Goal: Information Seeking & Learning: Check status

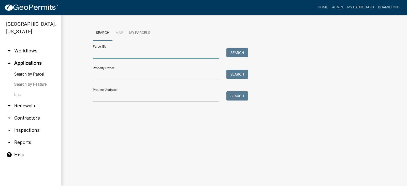
click at [109, 54] on input "Parcel ID:" at bounding box center [156, 53] width 126 height 10
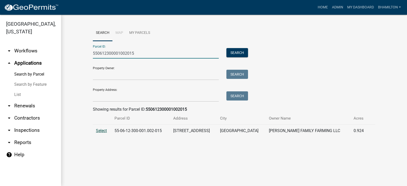
type input "550612300001002015"
click at [104, 129] on span "Select" at bounding box center [101, 130] width 11 height 5
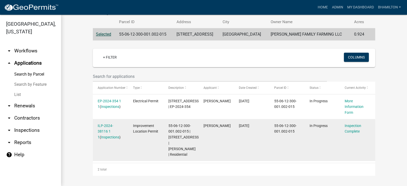
scroll to position [108, 0]
click at [111, 124] on link "ILP-2024-38116 1 1" at bounding box center [106, 132] width 16 height 16
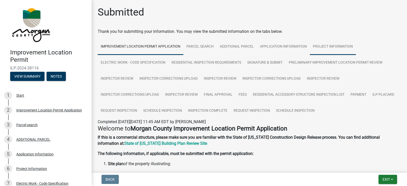
click at [327, 47] on link "Project Information" at bounding box center [333, 47] width 46 height 16
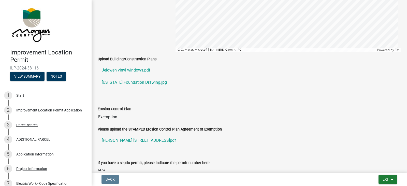
scroll to position [865, 0]
click at [131, 82] on link "[US_STATE] Foundation Drawing.jpg" at bounding box center [249, 82] width 303 height 12
click at [136, 70] on link "Jeldwen vinyl windows.pdf" at bounding box center [249, 70] width 303 height 12
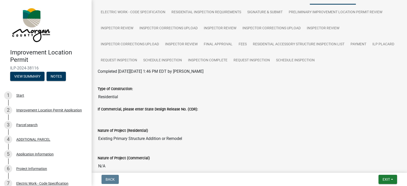
scroll to position [0, 0]
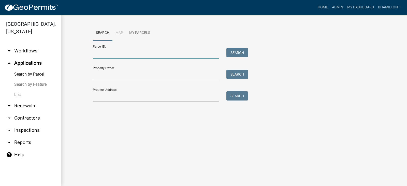
click at [121, 58] on input "Parcel ID:" at bounding box center [156, 53] width 126 height 10
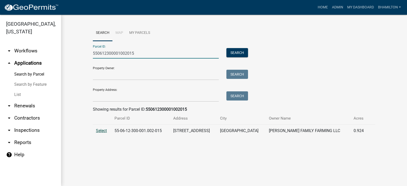
type input "550612300001002015"
click at [102, 132] on span "Select" at bounding box center [101, 130] width 11 height 5
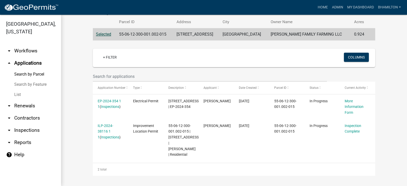
scroll to position [108, 0]
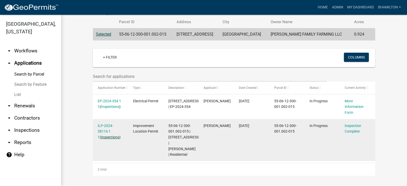
click at [109, 135] on link "Inspections" at bounding box center [110, 137] width 18 height 4
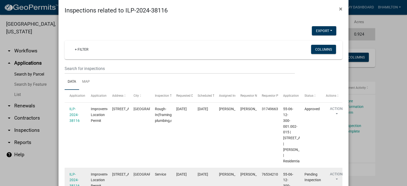
scroll to position [0, 0]
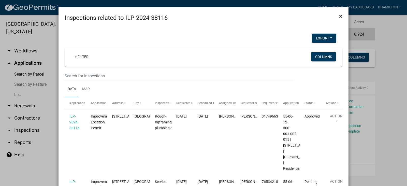
click at [339, 16] on span "×" at bounding box center [340, 16] width 3 height 7
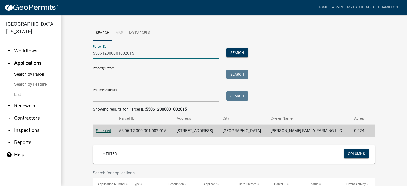
drag, startPoint x: 124, startPoint y: 54, endPoint x: 83, endPoint y: 55, distance: 40.2
click at [83, 55] on wm-workflow-application-search-view "Search Map My Parcels Parcel ID: 550612300001002015 Search Property Owner: Sear…" at bounding box center [234, 148] width 326 height 247
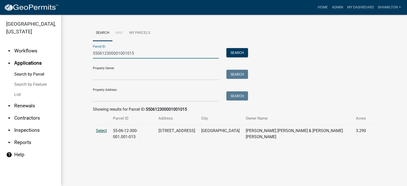
click at [96, 131] on span "Select" at bounding box center [101, 130] width 11 height 5
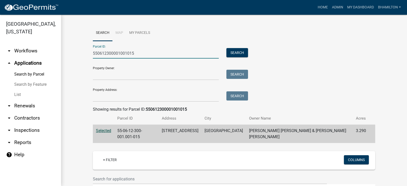
drag, startPoint x: 133, startPoint y: 55, endPoint x: 100, endPoint y: 55, distance: 32.8
click at [100, 55] on input "550612300001001015" at bounding box center [156, 53] width 126 height 10
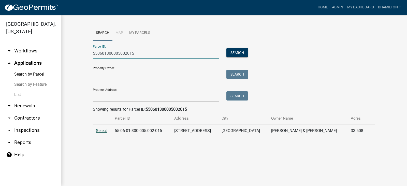
click at [104, 131] on span "Select" at bounding box center [101, 130] width 11 height 5
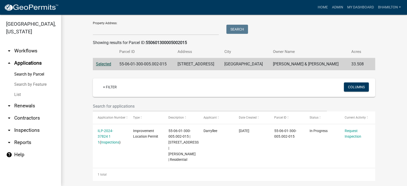
scroll to position [72, 0]
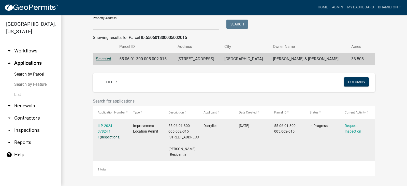
click at [112, 137] on link "Inspections" at bounding box center [110, 137] width 18 height 4
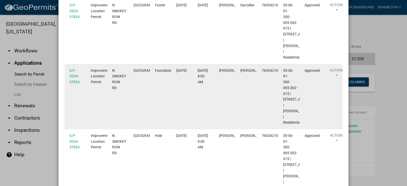
scroll to position [0, 0]
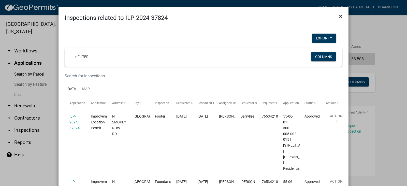
click at [339, 17] on span "×" at bounding box center [340, 16] width 3 height 7
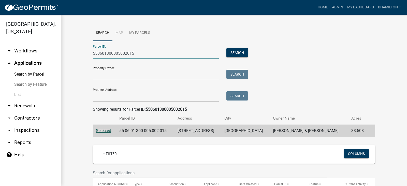
drag, startPoint x: 135, startPoint y: 55, endPoint x: 102, endPoint y: 53, distance: 32.6
click at [102, 53] on input "550601300005002015" at bounding box center [156, 53] width 126 height 10
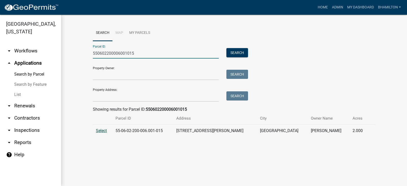
type input "550602200006001015"
click at [106, 131] on span "Select" at bounding box center [101, 130] width 11 height 5
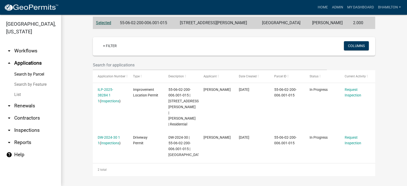
scroll to position [108, 0]
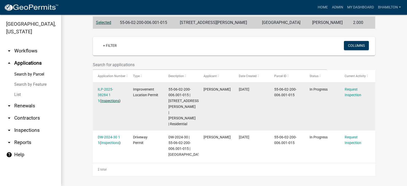
click at [111, 101] on link "Inspections" at bounding box center [110, 101] width 18 height 4
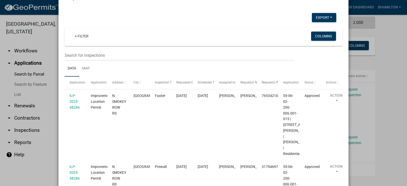
scroll to position [0, 0]
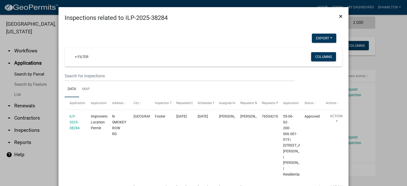
click at [339, 16] on span "×" at bounding box center [340, 16] width 3 height 7
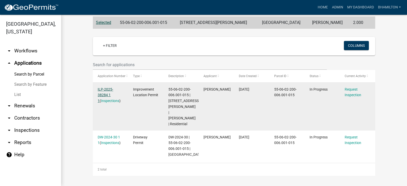
click at [109, 89] on link "ILP-2025-38284 1 1" at bounding box center [106, 95] width 16 height 16
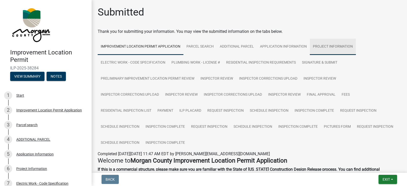
click at [329, 47] on link "Project Information" at bounding box center [333, 47] width 46 height 16
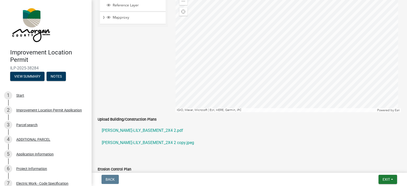
scroll to position [865, 0]
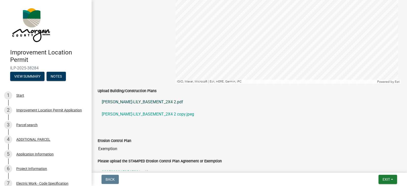
click at [168, 103] on link "[PERSON_NAME]-LILY_BASEMENT_2X4 2.pdf" at bounding box center [249, 102] width 303 height 12
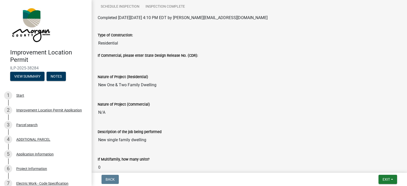
scroll to position [0, 0]
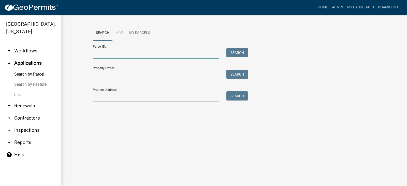
click at [111, 49] on input "Parcel ID:" at bounding box center [156, 53] width 126 height 10
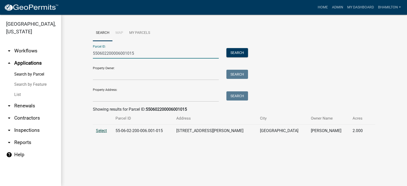
type input "550602200006001015"
click at [104, 129] on span "Select" at bounding box center [101, 130] width 11 height 5
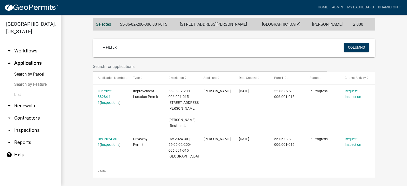
scroll to position [108, 0]
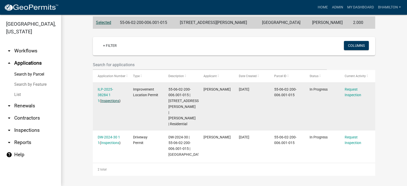
click at [113, 100] on link "Inspections" at bounding box center [110, 101] width 18 height 4
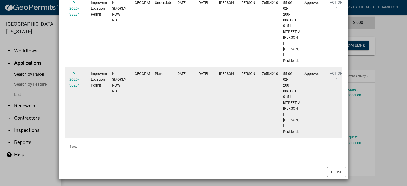
scroll to position [302, 0]
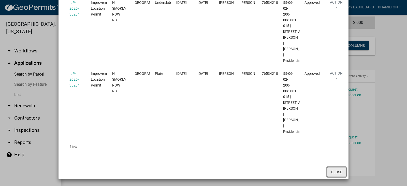
click at [329, 171] on button "Close" at bounding box center [337, 172] width 20 height 10
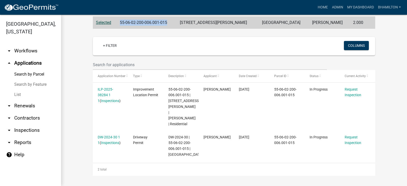
drag, startPoint x: 176, startPoint y: 24, endPoint x: 122, endPoint y: 25, distance: 53.7
click at [122, 25] on td "55-06-02-200-006.001-015" at bounding box center [147, 23] width 60 height 12
copy td "55-06-02-200-006.001-015"
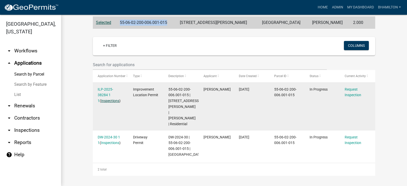
click at [106, 101] on link "Inspections" at bounding box center [110, 101] width 18 height 4
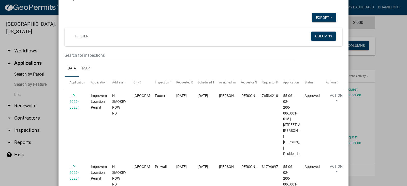
scroll to position [0, 0]
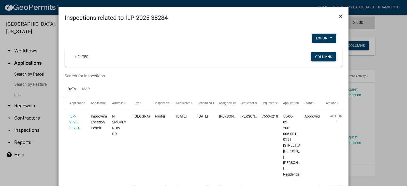
click at [339, 17] on span "×" at bounding box center [340, 16] width 3 height 7
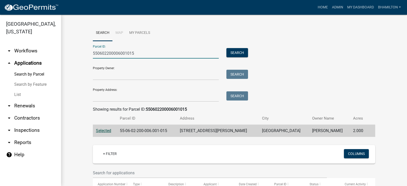
drag, startPoint x: 155, startPoint y: 53, endPoint x: 80, endPoint y: 62, distance: 75.0
click at [80, 62] on wm-workflow-application-search-view "Search Map My Parcels Parcel ID: 550602200006001015 Search Property Owner: Sear…" at bounding box center [234, 154] width 326 height 259
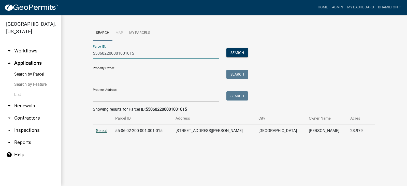
type input "550602200001001015"
click at [99, 132] on span "Select" at bounding box center [101, 130] width 11 height 5
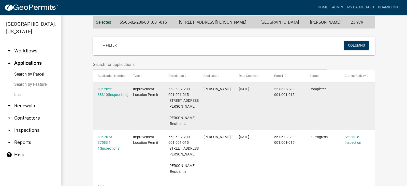
scroll to position [114, 0]
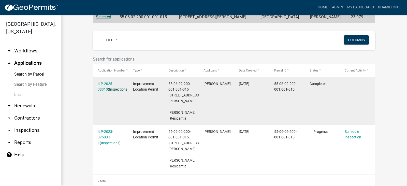
click at [110, 91] on link "Inspections" at bounding box center [118, 89] width 18 height 4
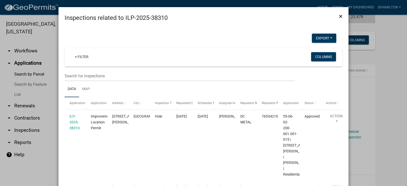
click at [339, 18] on span "×" at bounding box center [340, 16] width 3 height 7
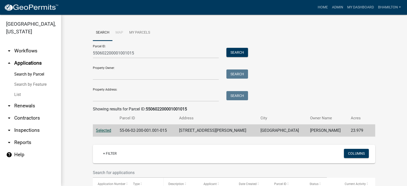
scroll to position [0, 0]
drag, startPoint x: 137, startPoint y: 54, endPoint x: 64, endPoint y: 55, distance: 72.2
click at [64, 55] on div "Search Map My Parcels Parcel ID: 550602200001001015 Search Property Owner: Sear…" at bounding box center [234, 163] width 346 height 297
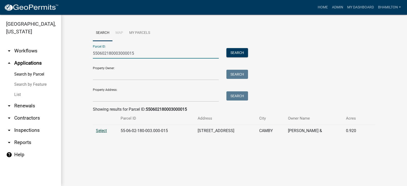
type input "550602180003000015"
click at [99, 129] on span "Select" at bounding box center [101, 130] width 11 height 5
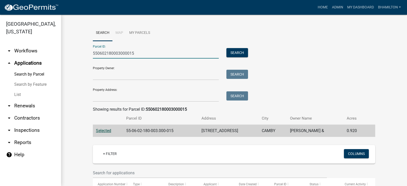
drag, startPoint x: 135, startPoint y: 55, endPoint x: 74, endPoint y: 56, distance: 61.0
click at [74, 56] on wm-workflow-application-search-view "Search Map My Parcels Parcel ID: 550602180003000015 Search Property Owner: Sear…" at bounding box center [234, 142] width 326 height 234
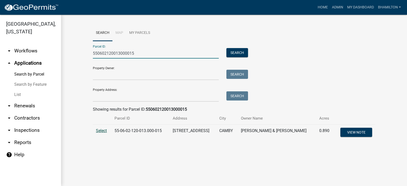
type input "550602120013000015"
click at [99, 132] on span "Select" at bounding box center [101, 130] width 11 height 5
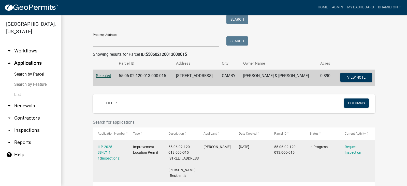
scroll to position [76, 0]
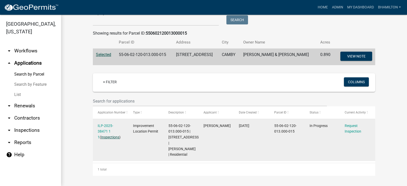
click at [109, 137] on link "Inspections" at bounding box center [110, 137] width 18 height 4
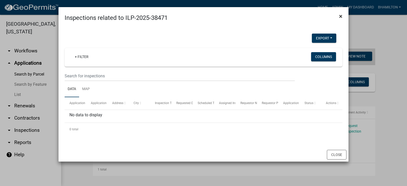
click at [340, 14] on span "×" at bounding box center [340, 16] width 3 height 7
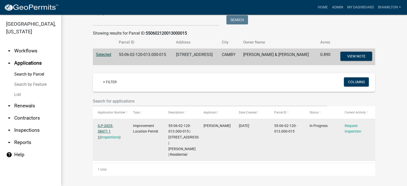
click at [108, 125] on link "ILP-2025-38471 1 1" at bounding box center [106, 132] width 16 height 16
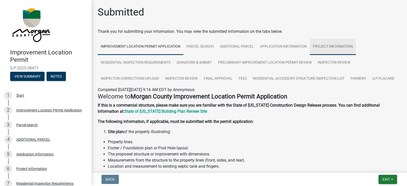
click at [337, 47] on link "Project Information" at bounding box center [333, 47] width 46 height 16
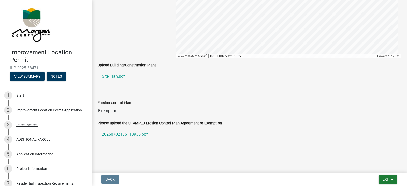
scroll to position [890, 0]
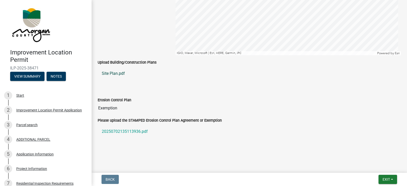
click at [114, 74] on link "Site Plan.pdf" at bounding box center [249, 73] width 303 height 12
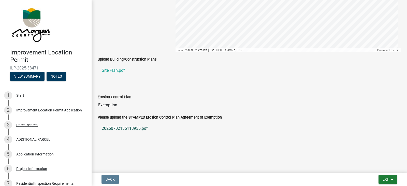
click at [139, 129] on link "20250702135113936.pdf" at bounding box center [249, 128] width 303 height 12
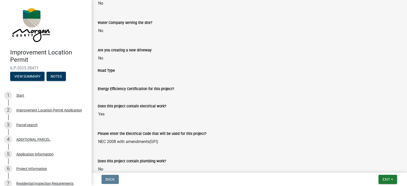
scroll to position [410, 0]
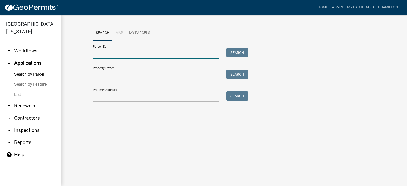
click at [111, 51] on input "Parcel ID:" at bounding box center [156, 53] width 126 height 10
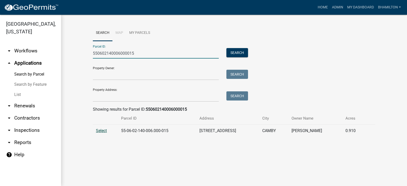
type input "550602140006000015"
click at [99, 130] on span "Select" at bounding box center [101, 130] width 11 height 5
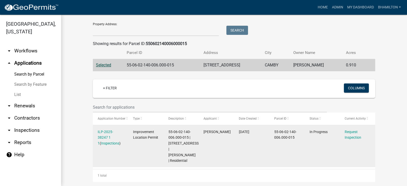
scroll to position [72, 0]
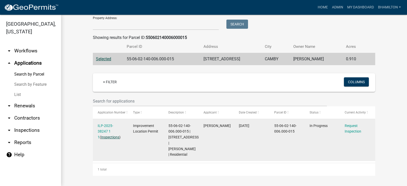
click at [109, 137] on link "Inspections" at bounding box center [110, 137] width 18 height 4
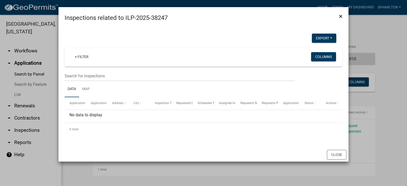
click at [339, 17] on button "×" at bounding box center [340, 16] width 11 height 14
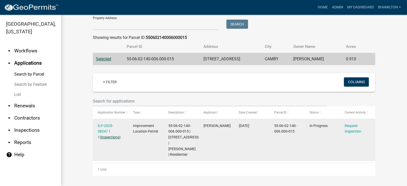
click at [104, 137] on link "Inspections" at bounding box center [110, 137] width 18 height 4
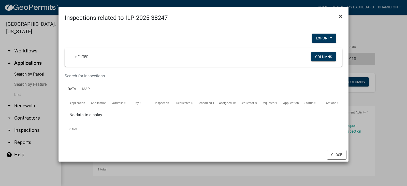
click at [342, 17] on span "×" at bounding box center [340, 16] width 3 height 7
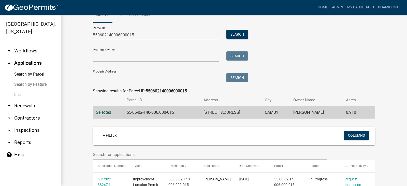
scroll to position [0, 0]
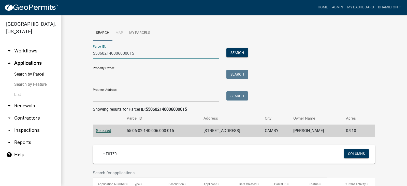
drag, startPoint x: 145, startPoint y: 53, endPoint x: 38, endPoint y: 53, distance: 106.8
click at [38, 53] on div "[GEOGRAPHIC_DATA], [US_STATE] arrow_drop_down Workflows List arrow_drop_up Appl…" at bounding box center [203, 100] width 407 height 171
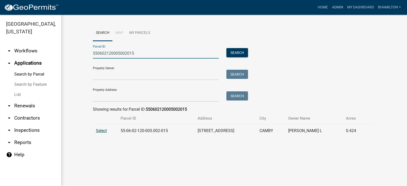
type input "550602120005002015"
click at [97, 130] on span "Select" at bounding box center [101, 130] width 11 height 5
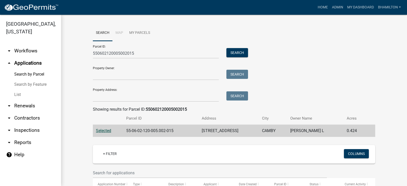
scroll to position [72, 0]
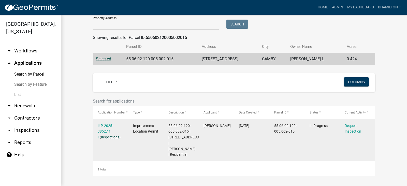
click at [107, 137] on link "Inspections" at bounding box center [110, 137] width 18 height 4
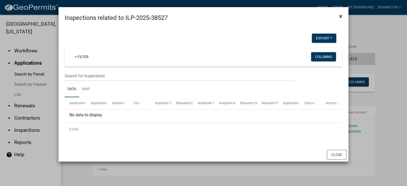
click at [340, 16] on span "×" at bounding box center [340, 16] width 3 height 7
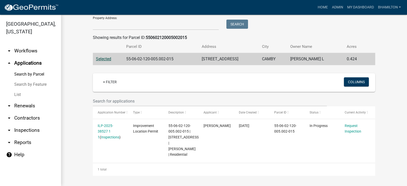
scroll to position [0, 0]
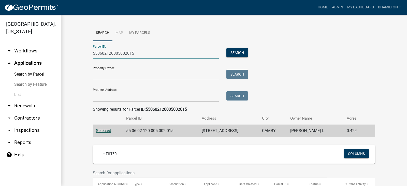
drag, startPoint x: 135, startPoint y: 53, endPoint x: 80, endPoint y: 53, distance: 54.7
click at [80, 53] on wm-workflow-application-search-view "Search Map My Parcels Parcel ID: 550602120005002015 Search Property Owner: Sear…" at bounding box center [234, 136] width 326 height 223
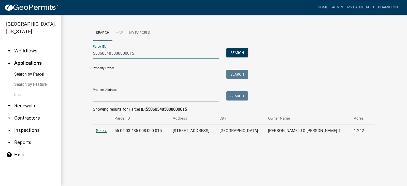
type input "550603485008000015"
click at [106, 132] on span "Select" at bounding box center [101, 130] width 11 height 5
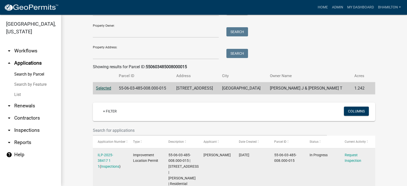
scroll to position [84, 0]
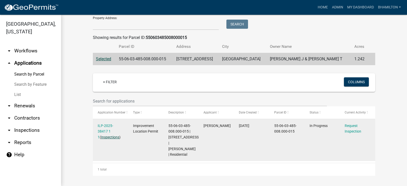
click at [109, 135] on link "Inspections" at bounding box center [110, 137] width 18 height 4
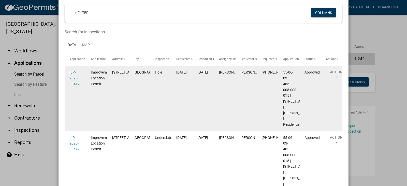
scroll to position [0, 0]
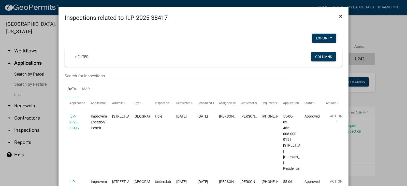
click at [341, 16] on button "×" at bounding box center [340, 16] width 11 height 14
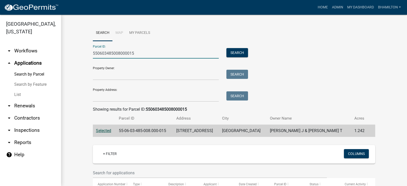
drag, startPoint x: 136, startPoint y: 52, endPoint x: 32, endPoint y: 53, distance: 103.3
click at [32, 53] on div "[GEOGRAPHIC_DATA], [US_STATE] arrow_drop_down Workflows List arrow_drop_up Appl…" at bounding box center [203, 100] width 407 height 171
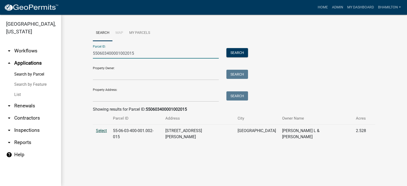
type input "550603400001002015"
click at [101, 131] on span "Select" at bounding box center [101, 130] width 11 height 5
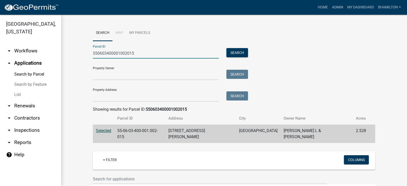
drag, startPoint x: 145, startPoint y: 54, endPoint x: 45, endPoint y: 56, distance: 100.5
click at [45, 56] on div "[GEOGRAPHIC_DATA], [US_STATE] arrow_drop_down Workflows List arrow_drop_up Appl…" at bounding box center [203, 100] width 407 height 171
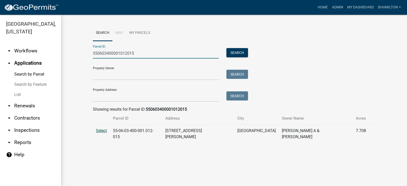
type input "550603400001012015"
click at [103, 131] on span "Select" at bounding box center [101, 130] width 11 height 5
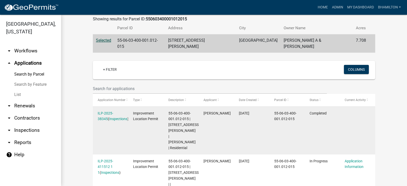
scroll to position [102, 0]
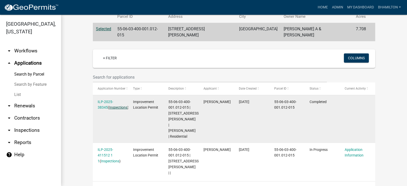
click at [109, 105] on link "Inspections" at bounding box center [118, 107] width 18 height 4
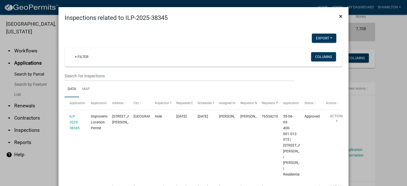
click at [342, 18] on button "×" at bounding box center [340, 16] width 11 height 14
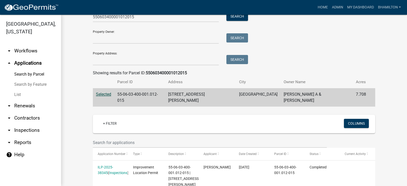
scroll to position [0, 0]
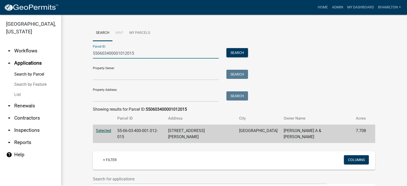
drag, startPoint x: 138, startPoint y: 53, endPoint x: 72, endPoint y: 55, distance: 65.7
click at [72, 55] on wm-workflow-application-search-view "Search Map My Parcels Parcel ID: 550603400001012015 Search Property Owner: Sear…" at bounding box center [234, 160] width 326 height 271
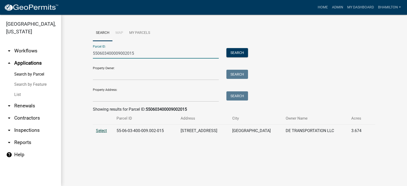
type input "550603400009002015"
click at [102, 131] on span "Select" at bounding box center [101, 130] width 11 height 5
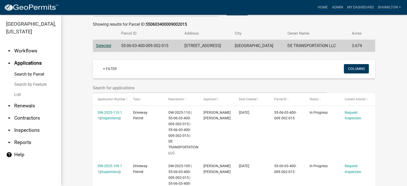
scroll to position [155, 0]
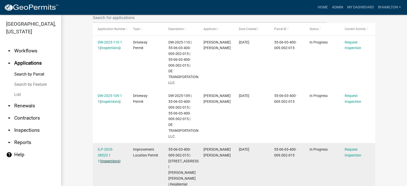
click at [110, 161] on link "Inspections" at bounding box center [110, 161] width 18 height 4
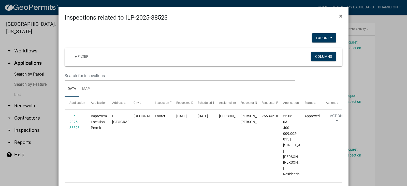
scroll to position [0, 0]
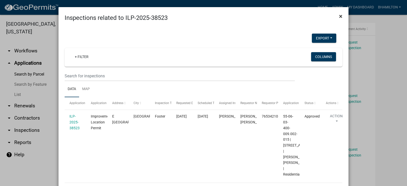
click at [337, 16] on button "×" at bounding box center [340, 16] width 11 height 14
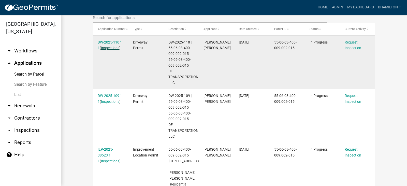
click at [113, 49] on link "Inspections" at bounding box center [110, 48] width 18 height 4
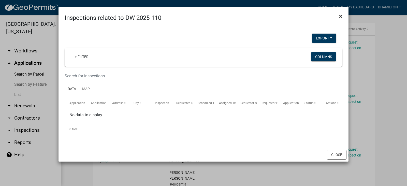
click at [339, 17] on span "×" at bounding box center [340, 16] width 3 height 7
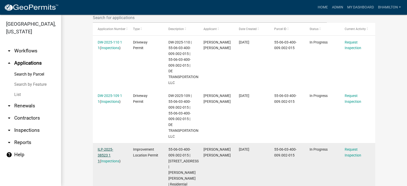
click at [108, 149] on link "ILP-2025-38523 1 1" at bounding box center [106, 155] width 16 height 16
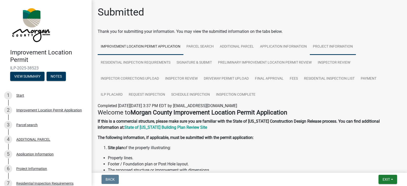
click at [333, 46] on link "Project Information" at bounding box center [333, 47] width 46 height 16
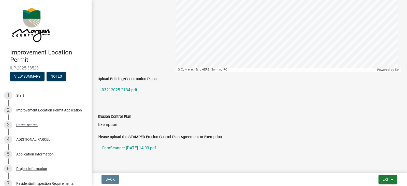
scroll to position [1017, 0]
click at [134, 92] on link "03212025 2134.pdf" at bounding box center [249, 89] width 303 height 12
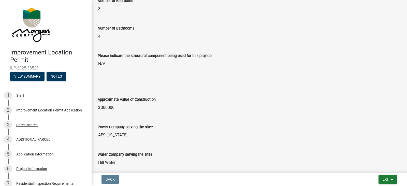
scroll to position [432, 0]
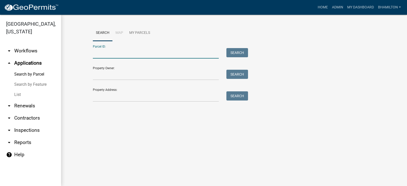
click at [113, 53] on input "Parcel ID:" at bounding box center [156, 53] width 126 height 10
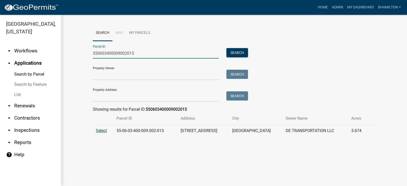
type input "550603400009002015"
click at [102, 131] on span "Select" at bounding box center [101, 130] width 11 height 5
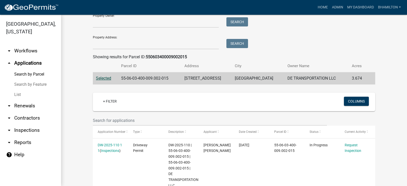
scroll to position [153, 0]
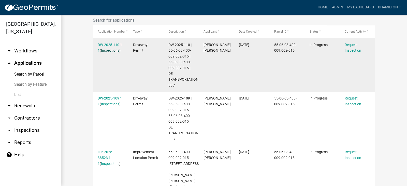
click at [112, 51] on link "Inspections" at bounding box center [110, 50] width 18 height 4
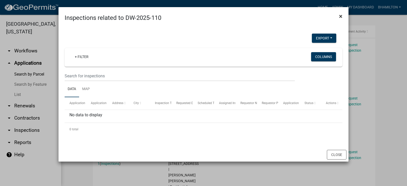
click at [342, 17] on button "×" at bounding box center [340, 16] width 11 height 14
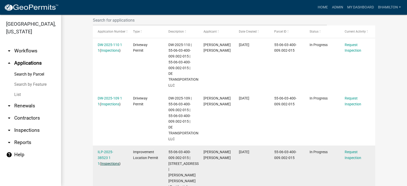
click at [108, 165] on link "Inspections" at bounding box center [110, 164] width 18 height 4
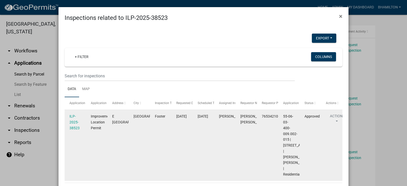
scroll to position [54, 0]
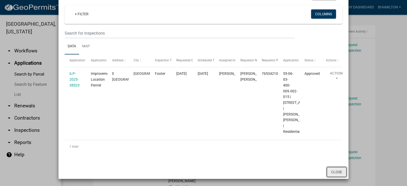
click at [340, 170] on button "Close" at bounding box center [337, 172] width 20 height 10
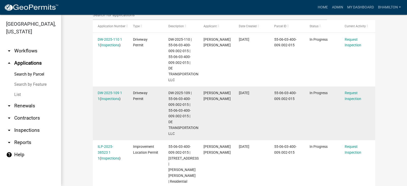
scroll to position [203, 0]
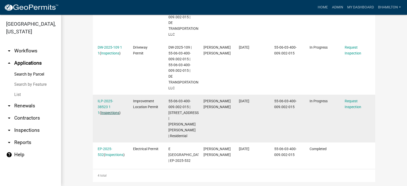
click at [110, 113] on link "Inspections" at bounding box center [110, 113] width 18 height 4
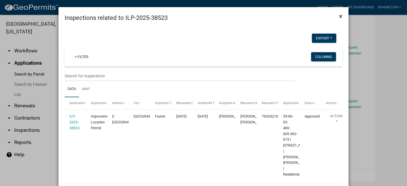
click at [339, 17] on span "×" at bounding box center [340, 16] width 3 height 7
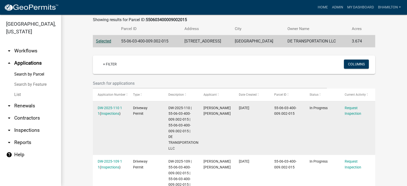
scroll to position [0, 0]
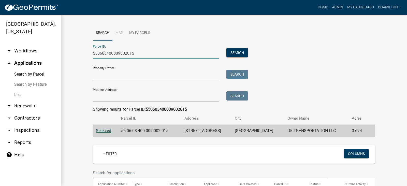
drag, startPoint x: 138, startPoint y: 55, endPoint x: 42, endPoint y: 57, distance: 95.9
click at [42, 57] on div "[GEOGRAPHIC_DATA], [US_STATE] arrow_drop_down Workflows List arrow_drop_up Appl…" at bounding box center [203, 100] width 407 height 171
type input "55061020001007015"
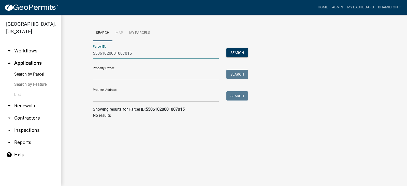
drag, startPoint x: 137, startPoint y: 52, endPoint x: 54, endPoint y: 60, distance: 83.5
click at [54, 60] on div "[GEOGRAPHIC_DATA], [US_STATE] arrow_drop_down Workflows List arrow_drop_up Appl…" at bounding box center [203, 100] width 407 height 171
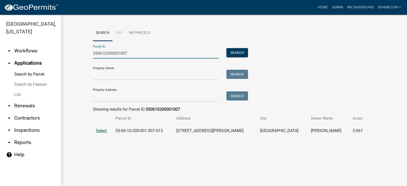
type input "550610200001007"
click at [99, 131] on span "Select" at bounding box center [101, 130] width 11 height 5
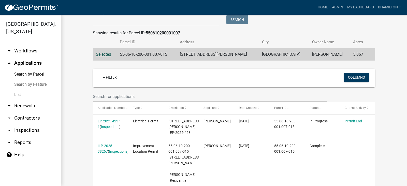
scroll to position [96, 0]
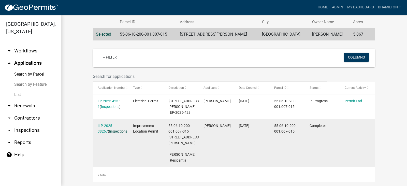
click at [109, 130] on link "Inspections" at bounding box center [118, 131] width 18 height 4
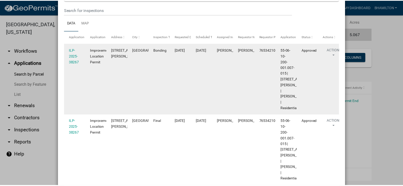
scroll to position [0, 0]
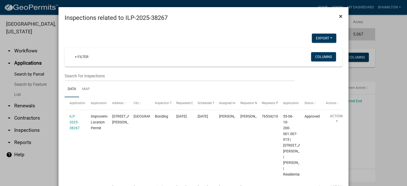
click at [339, 17] on span "×" at bounding box center [340, 16] width 3 height 7
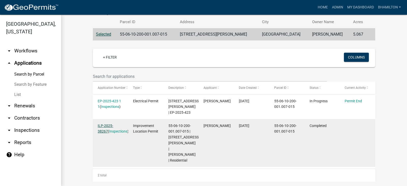
click at [111, 126] on link "ILP-2025-38267" at bounding box center [106, 129] width 16 height 10
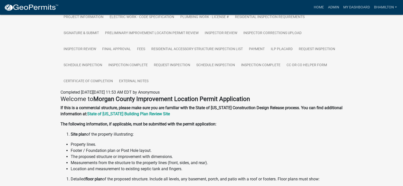
scroll to position [51, 0]
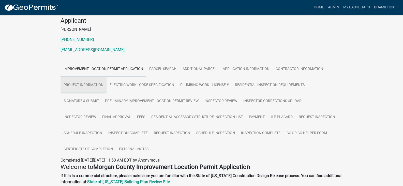
click at [90, 83] on link "Project Information" at bounding box center [84, 85] width 46 height 16
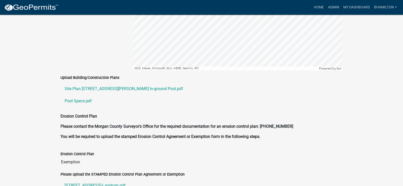
scroll to position [1119, 0]
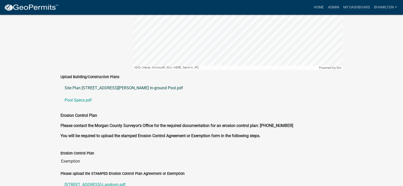
click at [116, 82] on link "Site Plan [STREET_ADDRESS][PERSON_NAME] In-ground Pool.pdf" at bounding box center [202, 88] width 282 height 12
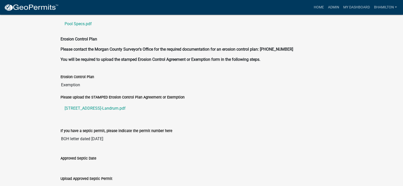
scroll to position [1145, 0]
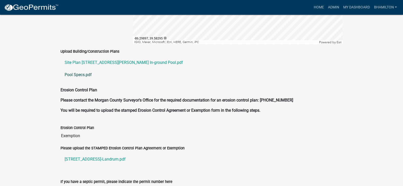
click at [86, 69] on link "Pool Specs.pdf" at bounding box center [202, 75] width 282 height 12
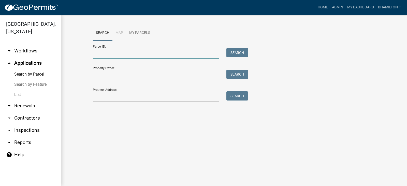
click at [114, 49] on input "Parcel ID:" at bounding box center [156, 53] width 126 height 10
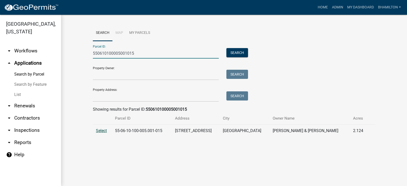
type input "550610100005001015"
click at [105, 130] on span "Select" at bounding box center [101, 130] width 11 height 5
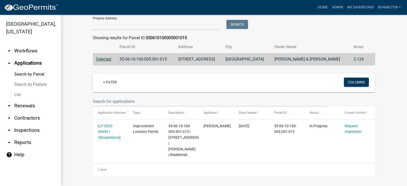
scroll to position [72, 0]
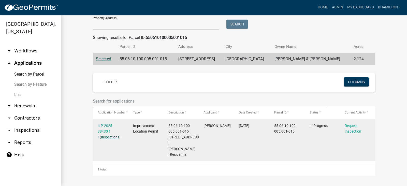
click at [104, 137] on link "Inspections" at bounding box center [110, 137] width 18 height 4
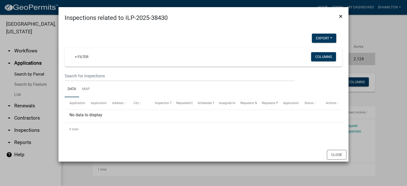
click at [342, 16] on span "×" at bounding box center [340, 16] width 3 height 7
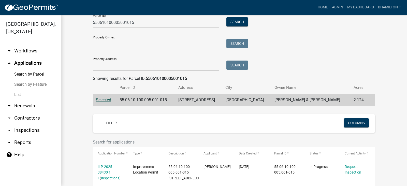
scroll to position [0, 0]
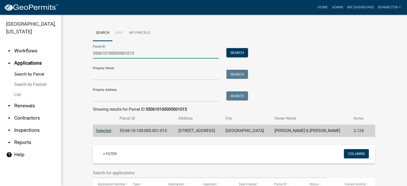
drag, startPoint x: 134, startPoint y: 55, endPoint x: 70, endPoint y: 54, distance: 64.3
click at [70, 54] on div "Search Map My Parcels Parcel ID: 550610100005001015 Search Property Owner: Sear…" at bounding box center [234, 136] width 346 height 243
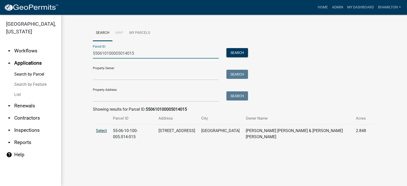
type input "550610100005014015"
click at [101, 130] on span "Select" at bounding box center [101, 130] width 11 height 5
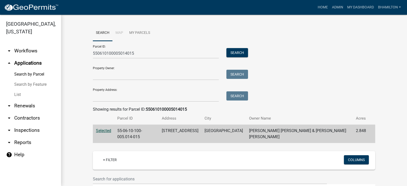
scroll to position [66, 0]
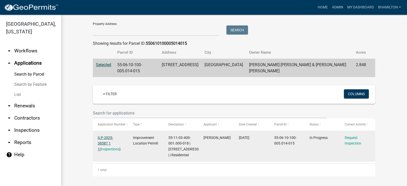
click at [111, 136] on link "ILP-2025-38587 1 1" at bounding box center [106, 144] width 16 height 16
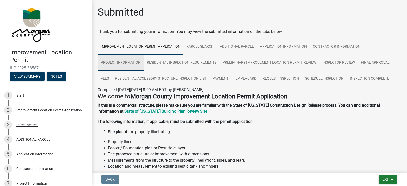
click at [116, 64] on link "Project Information" at bounding box center [121, 63] width 46 height 16
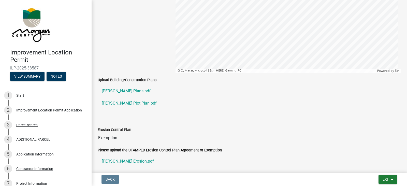
scroll to position [890, 0]
click at [123, 92] on link "[PERSON_NAME] Plans.pdf" at bounding box center [249, 91] width 303 height 12
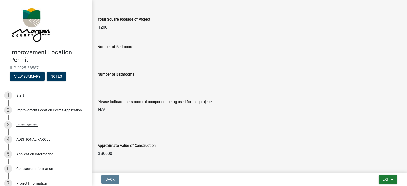
scroll to position [382, 0]
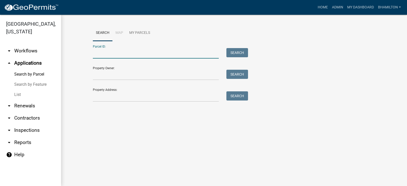
click at [98, 53] on input "Parcel ID:" at bounding box center [156, 53] width 126 height 10
type input "550610100005000015"
click at [231, 54] on button "Search" at bounding box center [237, 52] width 22 height 9
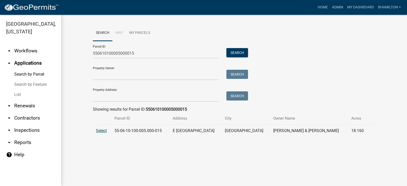
click at [103, 131] on span "Select" at bounding box center [101, 130] width 11 height 5
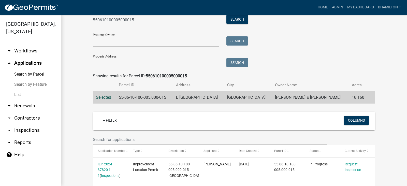
scroll to position [72, 0]
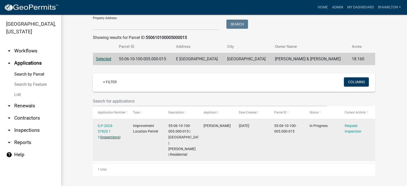
click at [110, 137] on link "Inspections" at bounding box center [110, 137] width 18 height 4
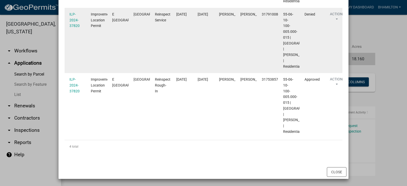
scroll to position [302, 0]
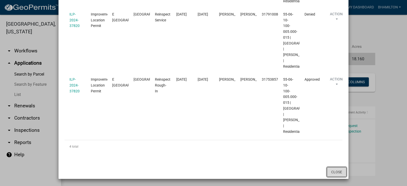
click at [328, 171] on button "Close" at bounding box center [337, 172] width 20 height 10
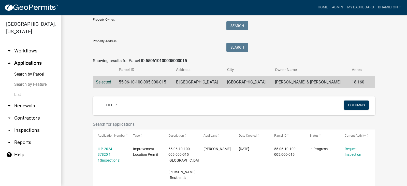
scroll to position [0, 0]
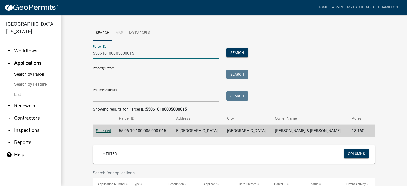
drag, startPoint x: 144, startPoint y: 53, endPoint x: 42, endPoint y: 52, distance: 102.0
click at [42, 52] on div "[GEOGRAPHIC_DATA], [US_STATE] arrow_drop_down Workflows List arrow_drop_up Appl…" at bounding box center [203, 100] width 407 height 171
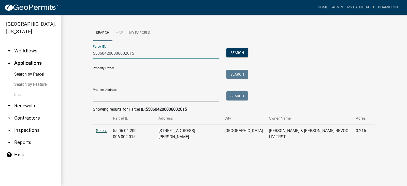
type input "550604200006002015"
click at [102, 131] on span "Select" at bounding box center [101, 130] width 11 height 5
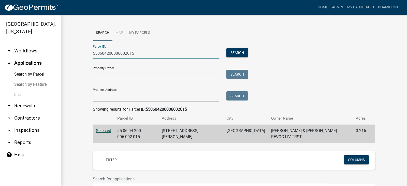
drag, startPoint x: 135, startPoint y: 54, endPoint x: 74, endPoint y: 55, distance: 61.3
click at [74, 55] on wm-workflow-application-search-view "Search Map My Parcels Parcel ID: 550604200006002015 Search Property Owner: Sear…" at bounding box center [234, 160] width 326 height 271
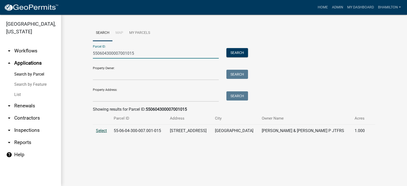
type input "550604300007001015"
click at [99, 130] on span "Select" at bounding box center [101, 130] width 11 height 5
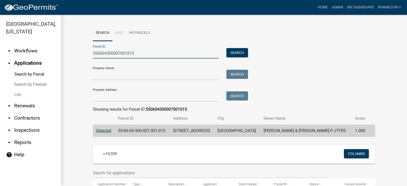
drag, startPoint x: 137, startPoint y: 54, endPoint x: 88, endPoint y: 55, distance: 49.4
click at [89, 55] on div "550604300007001015" at bounding box center [156, 53] width 134 height 10
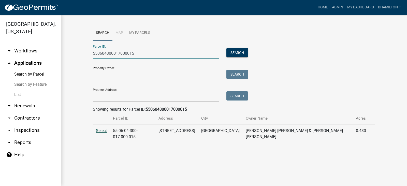
type input "550604300017000015"
click at [101, 131] on span "Select" at bounding box center [101, 130] width 11 height 5
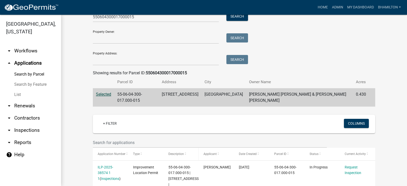
scroll to position [78, 0]
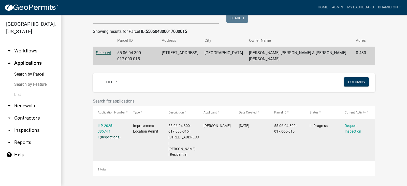
click at [108, 136] on link "Inspections" at bounding box center [110, 137] width 18 height 4
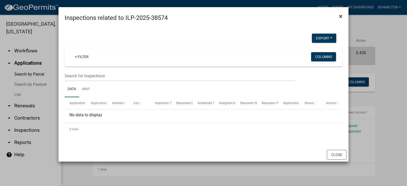
click at [340, 17] on span "×" at bounding box center [340, 16] width 3 height 7
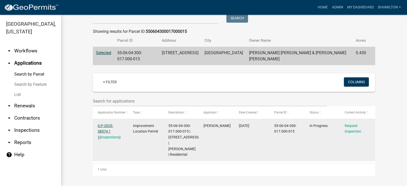
click at [109, 125] on link "ILP-2025-38574 1 1" at bounding box center [106, 132] width 16 height 16
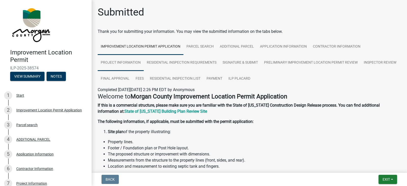
click at [124, 62] on link "Project Information" at bounding box center [121, 63] width 46 height 16
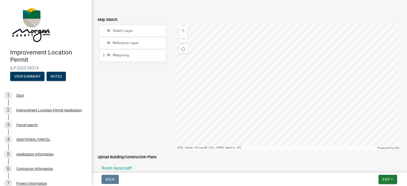
scroll to position [966, 0]
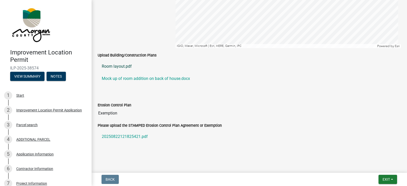
click at [122, 66] on link "Room layout.pdf" at bounding box center [249, 66] width 303 height 12
click at [139, 79] on link "Mock up of room addition on back of house.docx" at bounding box center [249, 78] width 303 height 12
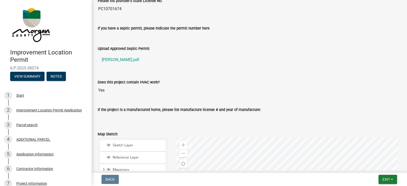
scroll to position [687, 0]
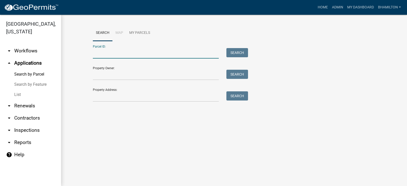
click at [104, 49] on input "Parcel ID:" at bounding box center [156, 53] width 126 height 10
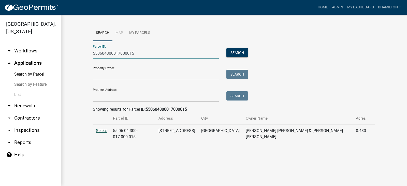
type input "550604300017000015"
click at [99, 130] on span "Select" at bounding box center [101, 130] width 11 height 5
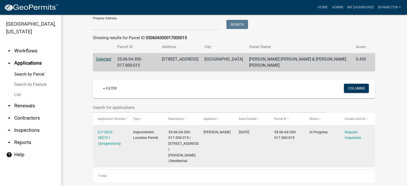
scroll to position [78, 0]
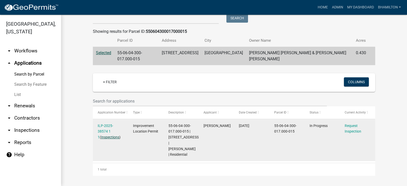
click at [112, 137] on link "Inspections" at bounding box center [110, 137] width 18 height 4
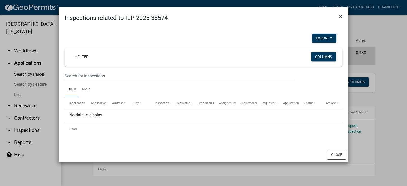
click at [340, 16] on span "×" at bounding box center [340, 16] width 3 height 7
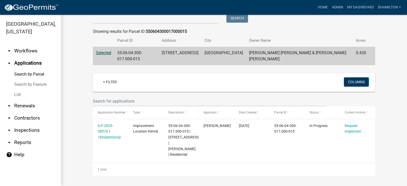
scroll to position [0, 0]
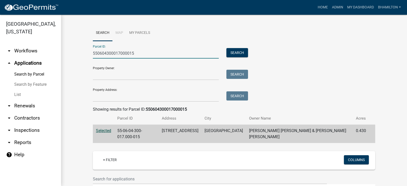
drag, startPoint x: 142, startPoint y: 55, endPoint x: 71, endPoint y: 54, distance: 71.0
click at [71, 54] on wm-workflow-application-search-view "Search Map My Parcels Parcel ID: 550604300017000015 Search Property Owner: Sear…" at bounding box center [234, 139] width 326 height 229
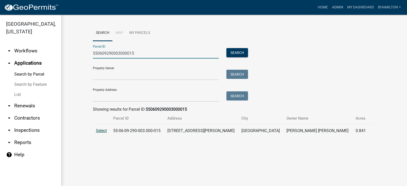
type input "550609290003000015"
click at [104, 131] on span "Select" at bounding box center [101, 130] width 11 height 5
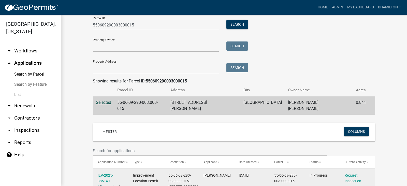
scroll to position [76, 0]
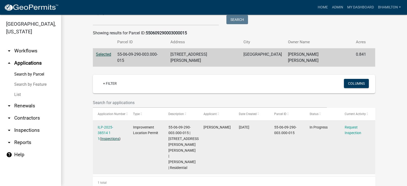
click at [109, 137] on link "Inspections" at bounding box center [110, 139] width 18 height 4
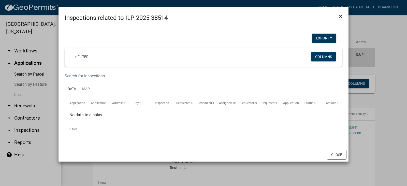
click at [341, 17] on span "×" at bounding box center [340, 16] width 3 height 7
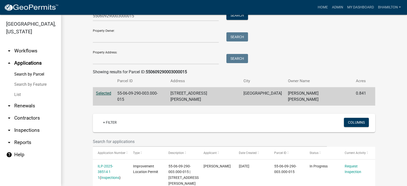
scroll to position [0, 0]
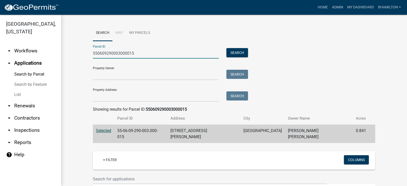
drag, startPoint x: 140, startPoint y: 51, endPoint x: 83, endPoint y: 59, distance: 56.8
click at [83, 59] on wm-workflow-application-search-view "Search Map My Parcels Parcel ID: 550609290003000015 Search Property Owner: Sear…" at bounding box center [234, 145] width 326 height 240
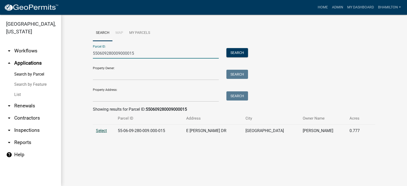
type input "550609280009000015"
click at [101, 132] on span "Select" at bounding box center [101, 130] width 11 height 5
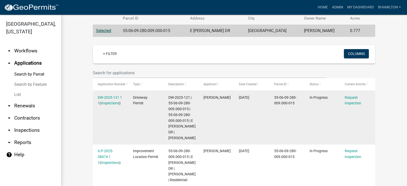
scroll to position [120, 0]
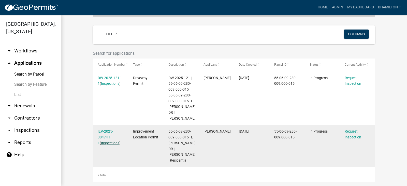
click at [105, 143] on link "Inspections" at bounding box center [110, 143] width 18 height 4
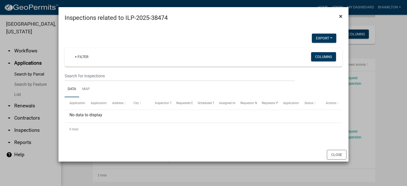
click at [340, 18] on span "×" at bounding box center [340, 16] width 3 height 7
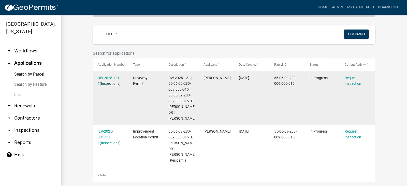
click at [112, 83] on link "Inspections" at bounding box center [110, 83] width 18 height 4
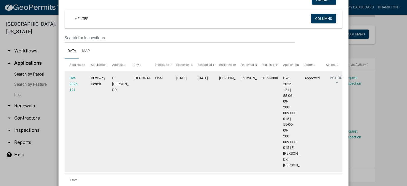
scroll to position [0, 0]
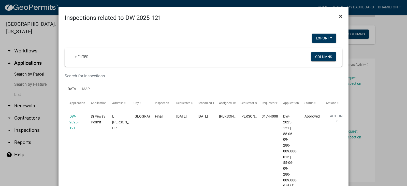
click at [340, 18] on span "×" at bounding box center [340, 16] width 3 height 7
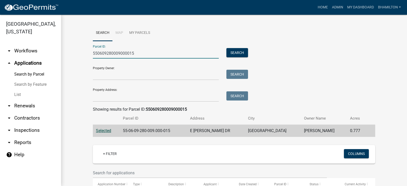
drag, startPoint x: 131, startPoint y: 52, endPoint x: 85, endPoint y: 53, distance: 46.5
click at [85, 53] on wm-workflow-application-search-view "Search Map My Parcels Parcel ID: 550609280009000015 Search Property Owner: Sear…" at bounding box center [234, 163] width 326 height 276
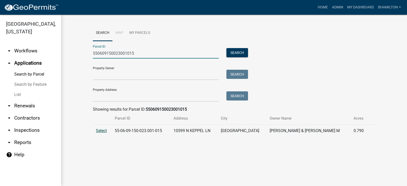
type input "550609150023001015"
click at [100, 131] on span "Select" at bounding box center [101, 130] width 11 height 5
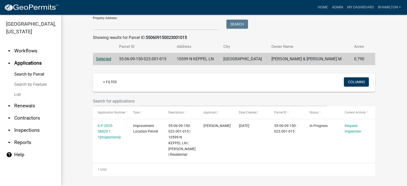
scroll to position [78, 0]
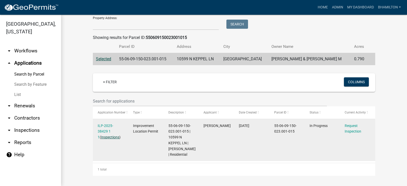
click at [108, 135] on link "Inspections" at bounding box center [110, 137] width 18 height 4
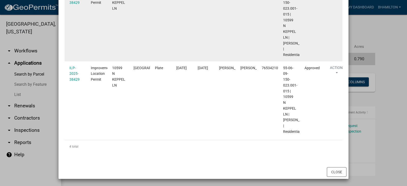
scroll to position [325, 0]
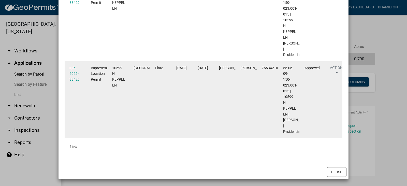
drag, startPoint x: 183, startPoint y: 55, endPoint x: 304, endPoint y: 136, distance: 146.0
click at [308, 139] on datatable-selection "ILP-2025-38429 Improvement Location Permit [GEOGRAPHIC_DATA] [GEOGRAPHIC_DATA] …" at bounding box center [204, 136] width 278 height 5
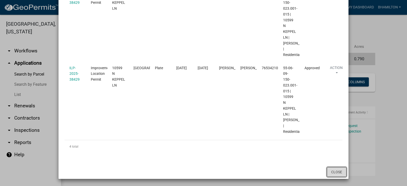
click at [337, 173] on button "Close" at bounding box center [337, 172] width 20 height 10
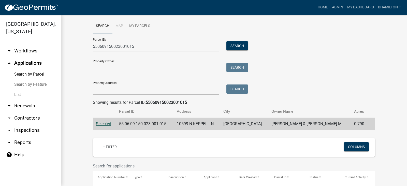
scroll to position [0, 0]
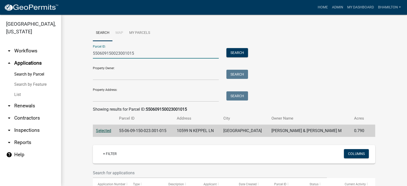
drag, startPoint x: 140, startPoint y: 54, endPoint x: 65, endPoint y: 55, distance: 75.1
click at [65, 55] on div "Search Map My Parcels Parcel ID: 550609150023001015 Search Property Owner: Sear…" at bounding box center [234, 136] width 346 height 243
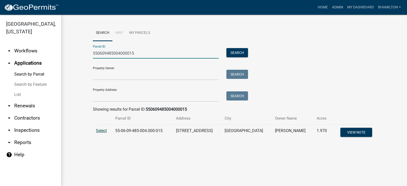
type input "550609485004000015"
click at [97, 132] on span "Select" at bounding box center [101, 130] width 11 height 5
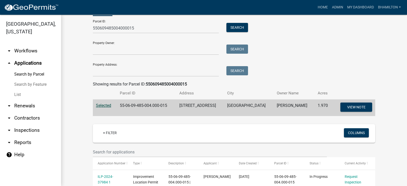
scroll to position [76, 0]
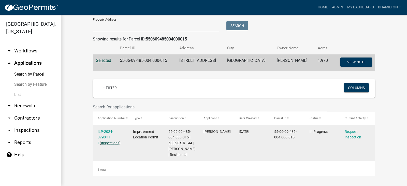
click at [109, 141] on link "Inspections" at bounding box center [110, 143] width 18 height 4
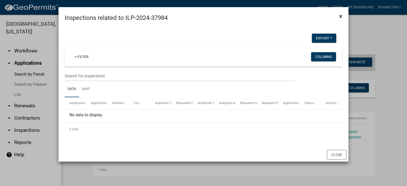
click at [341, 16] on span "×" at bounding box center [340, 16] width 3 height 7
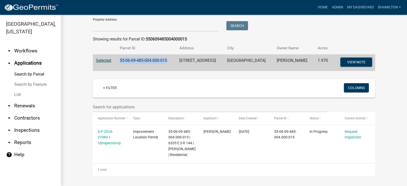
drag, startPoint x: 170, startPoint y: 55, endPoint x: 118, endPoint y: 57, distance: 52.7
click at [118, 57] on td "55-06-09-485-004.000-015" at bounding box center [147, 62] width 60 height 17
copy td "55-06-09-485-004.000-015"
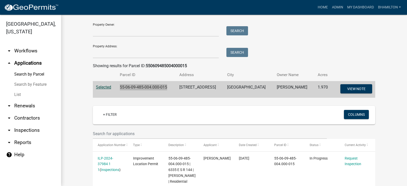
scroll to position [0, 0]
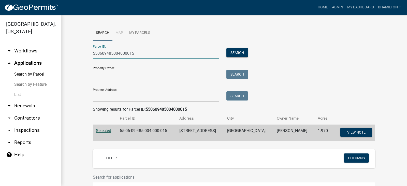
drag, startPoint x: 145, startPoint y: 53, endPoint x: 50, endPoint y: 54, distance: 95.9
click at [50, 54] on div "[GEOGRAPHIC_DATA], [US_STATE] arrow_drop_down Workflows List arrow_drop_up Appl…" at bounding box center [203, 100] width 407 height 171
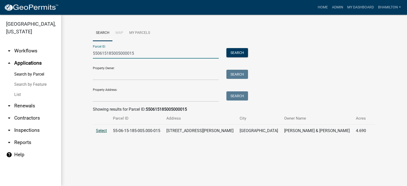
type input "550615185005000015"
click at [100, 131] on span "Select" at bounding box center [101, 130] width 11 height 5
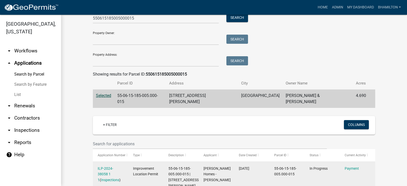
scroll to position [83, 0]
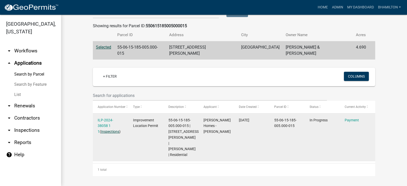
click at [106, 129] on link "Inspections" at bounding box center [110, 131] width 18 height 4
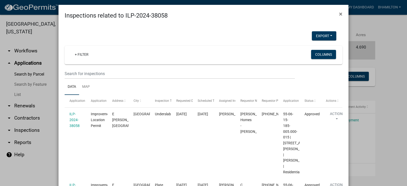
scroll to position [0, 0]
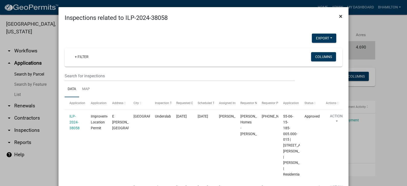
click at [339, 17] on span "×" at bounding box center [340, 16] width 3 height 7
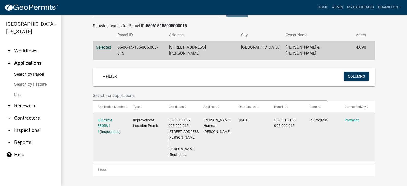
click at [114, 129] on link "Inspections" at bounding box center [110, 131] width 18 height 4
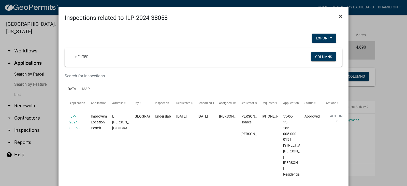
click at [339, 16] on span "×" at bounding box center [340, 16] width 3 height 7
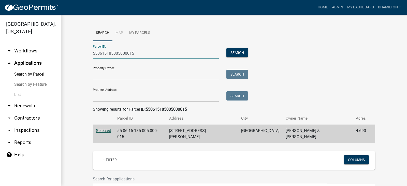
drag, startPoint x: 134, startPoint y: 56, endPoint x: 74, endPoint y: 60, distance: 60.1
click at [74, 60] on wm-workflow-application-search-view "Search Map My Parcels Parcel ID: 550615185005000015 Search Property Owner: Sear…" at bounding box center [234, 142] width 326 height 234
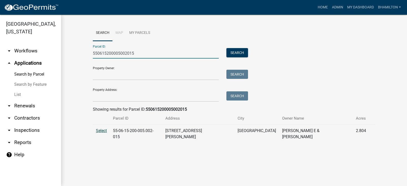
type input "550615200005002015"
click at [103, 129] on span "Select" at bounding box center [101, 130] width 11 height 5
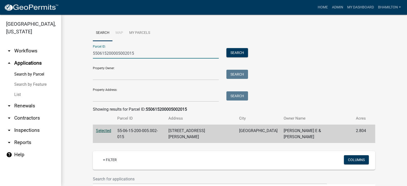
drag, startPoint x: 143, startPoint y: 55, endPoint x: 59, endPoint y: 53, distance: 83.9
click at [59, 53] on div "[GEOGRAPHIC_DATA], [US_STATE] arrow_drop_down Workflows List arrow_drop_up Appl…" at bounding box center [203, 100] width 407 height 171
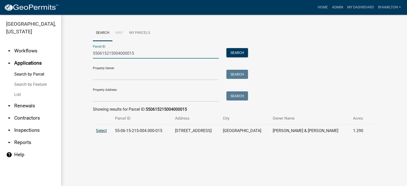
type input "550615215004000015"
click at [98, 132] on span "Select" at bounding box center [101, 130] width 11 height 5
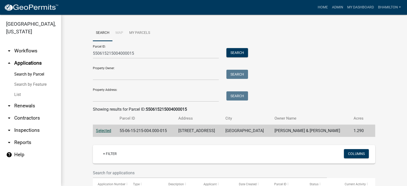
click at [98, 132] on span "Selected" at bounding box center [103, 130] width 15 height 5
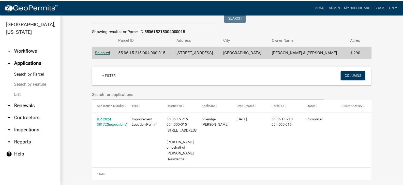
scroll to position [83, 0]
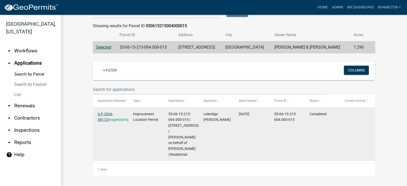
click at [108, 115] on link "ILP-2024-38172" at bounding box center [106, 117] width 16 height 10
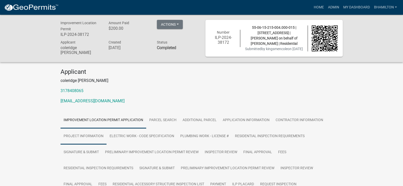
click at [100, 135] on link "Project Information" at bounding box center [84, 136] width 46 height 16
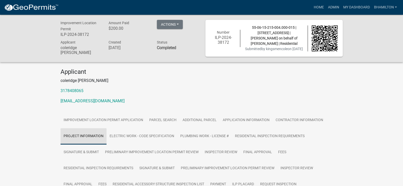
click at [99, 135] on link "Project Information" at bounding box center [84, 136] width 46 height 16
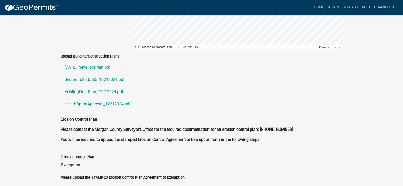
scroll to position [1145, 0]
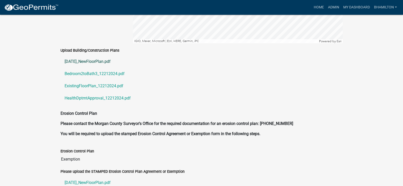
click at [107, 56] on link "[DATE]_NewFloorPlan.pdf" at bounding box center [202, 61] width 282 height 12
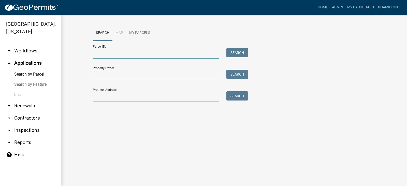
click at [122, 53] on input "Parcel ID:" at bounding box center [156, 53] width 126 height 10
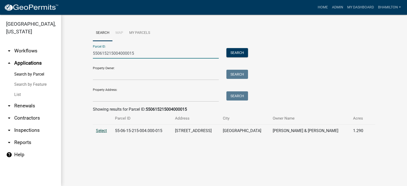
type input "550615215004000015"
click at [100, 129] on span "Select" at bounding box center [101, 130] width 11 height 5
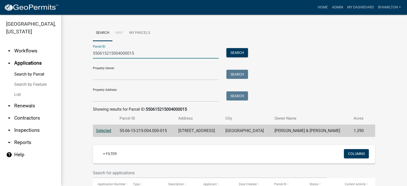
drag, startPoint x: 135, startPoint y: 52, endPoint x: 53, endPoint y: 62, distance: 82.0
click at [58, 57] on div "[GEOGRAPHIC_DATA], [US_STATE] arrow_drop_down Workflows List arrow_drop_up Appl…" at bounding box center [203, 100] width 407 height 171
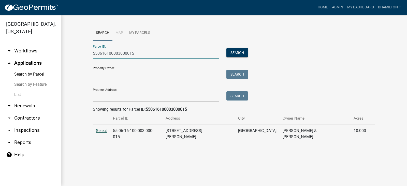
type input "550616100003000015"
click at [103, 132] on span "Select" at bounding box center [101, 130] width 11 height 5
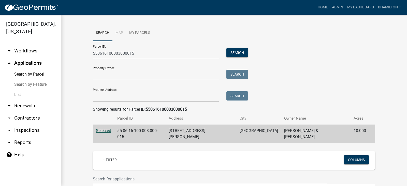
click at [103, 132] on span "Selected" at bounding box center [103, 130] width 15 height 5
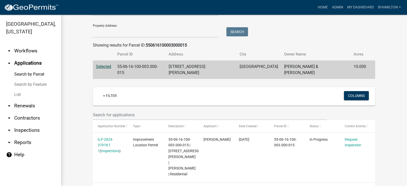
scroll to position [72, 0]
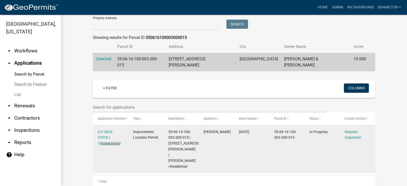
click at [111, 141] on link "Inspections" at bounding box center [110, 143] width 18 height 4
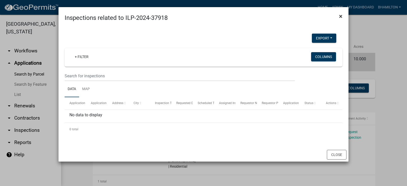
click at [340, 16] on span "×" at bounding box center [340, 16] width 3 height 7
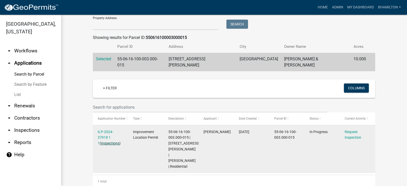
click at [111, 141] on link "Inspections" at bounding box center [110, 143] width 18 height 4
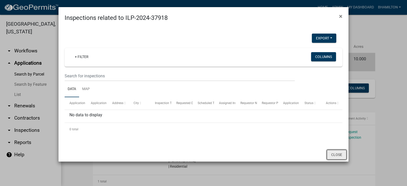
click at [333, 156] on button "Close" at bounding box center [337, 155] width 20 height 10
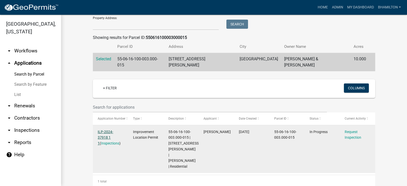
click at [110, 130] on link "ILP-2024-37918 1 1" at bounding box center [106, 138] width 16 height 16
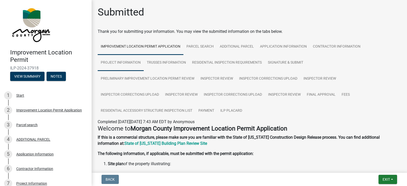
click at [131, 65] on link "Project Information" at bounding box center [121, 63] width 46 height 16
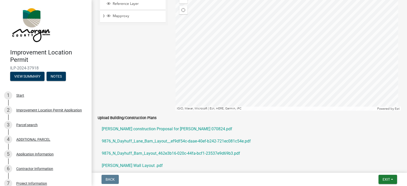
scroll to position [865, 0]
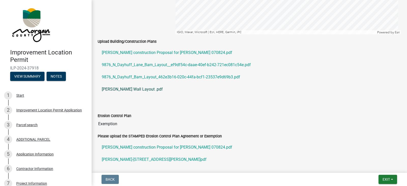
click at [132, 90] on link "[PERSON_NAME] Wall Layout .pdf" at bounding box center [249, 89] width 303 height 12
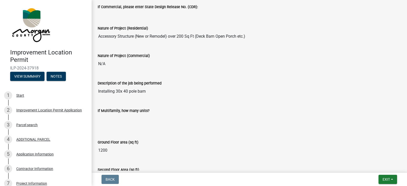
scroll to position [0, 0]
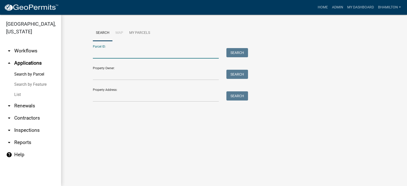
click at [114, 50] on input "Parcel ID:" at bounding box center [156, 53] width 126 height 10
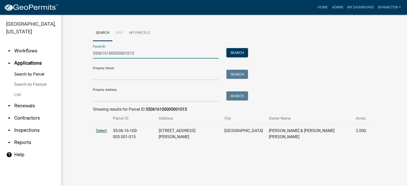
type input "550616100005001015"
click at [106, 130] on span "Select" at bounding box center [101, 130] width 11 height 5
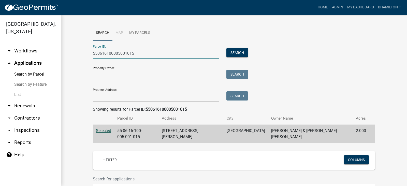
drag, startPoint x: 131, startPoint y: 52, endPoint x: 52, endPoint y: 55, distance: 79.6
click at [52, 55] on div "[GEOGRAPHIC_DATA], [US_STATE] arrow_drop_down Workflows List arrow_drop_up Appl…" at bounding box center [203, 100] width 407 height 171
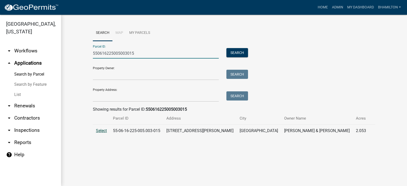
type input "550616225005003015"
click at [105, 132] on span "Select" at bounding box center [101, 130] width 11 height 5
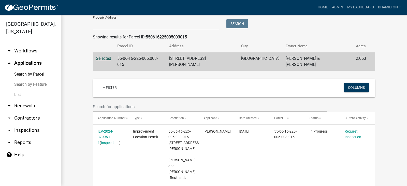
scroll to position [78, 0]
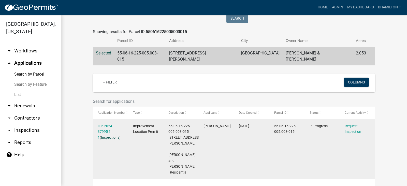
click at [111, 135] on link "Inspections" at bounding box center [110, 137] width 18 height 4
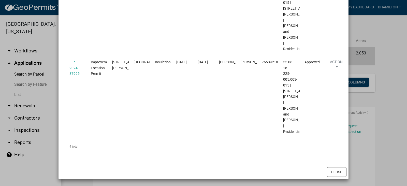
scroll to position [325, 0]
click at [337, 171] on button "Close" at bounding box center [337, 172] width 20 height 10
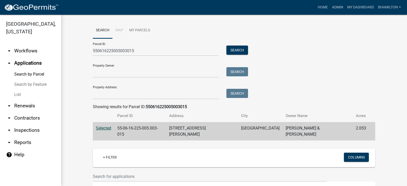
scroll to position [0, 0]
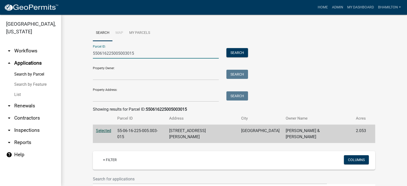
drag, startPoint x: 134, startPoint y: 54, endPoint x: 90, endPoint y: 54, distance: 44.8
click at [90, 54] on div "550616225005003015" at bounding box center [156, 53] width 134 height 10
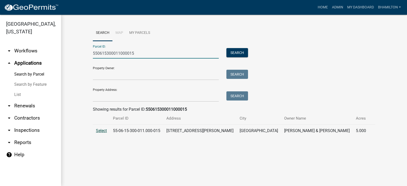
type input "550615300011000015"
click at [103, 133] on span "Select" at bounding box center [101, 130] width 11 height 5
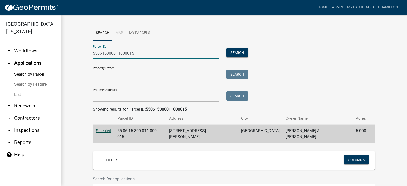
drag, startPoint x: 135, startPoint y: 55, endPoint x: 78, endPoint y: 58, distance: 57.3
click at [78, 58] on wm-workflow-application-search-view "Search Map My Parcels Parcel ID: 550615300011000015 Search Property Owner: Sear…" at bounding box center [234, 142] width 326 height 234
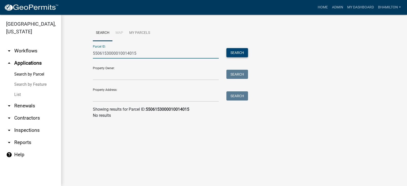
type input "5506153000010014015"
click at [240, 52] on button "Search" at bounding box center [237, 52] width 22 height 9
drag, startPoint x: 136, startPoint y: 53, endPoint x: 81, endPoint y: 54, distance: 54.7
click at [81, 54] on wm-workflow-application-search-view "Search Map My Parcels Parcel ID: 5506153000010014015 Search Property Owner: Sea…" at bounding box center [234, 74] width 326 height 98
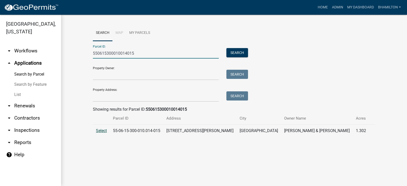
type input "550615300010014015"
click at [105, 130] on span "Select" at bounding box center [101, 130] width 11 height 5
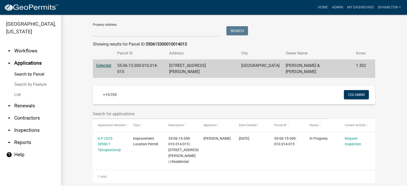
scroll to position [66, 0]
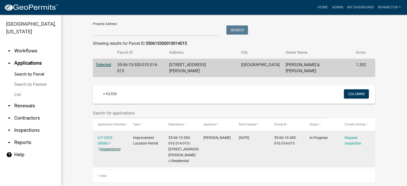
click at [105, 147] on link "Inspections" at bounding box center [110, 149] width 18 height 4
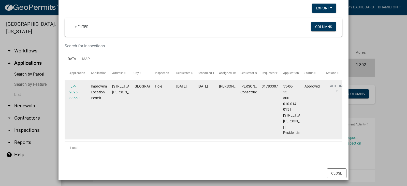
scroll to position [31, 0]
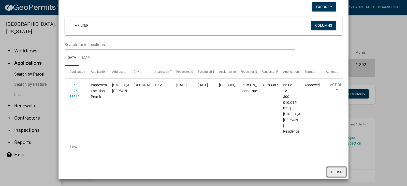
click at [341, 173] on button "Close" at bounding box center [337, 172] width 20 height 10
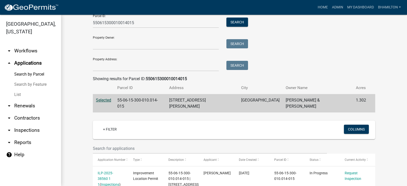
scroll to position [0, 0]
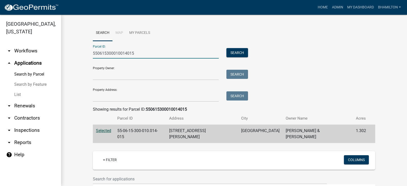
drag, startPoint x: 145, startPoint y: 54, endPoint x: 56, endPoint y: 56, distance: 89.0
click at [56, 56] on div "[GEOGRAPHIC_DATA], [US_STATE] arrow_drop_down Workflows List arrow_drop_up Appl…" at bounding box center [203, 100] width 407 height 171
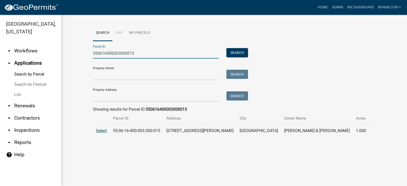
type input "550616400003000015"
click at [100, 131] on span "Select" at bounding box center [101, 130] width 11 height 5
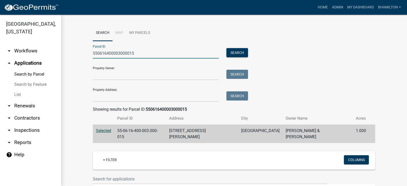
drag, startPoint x: 135, startPoint y: 54, endPoint x: 79, endPoint y: 57, distance: 56.5
click at [79, 57] on wm-workflow-application-search-view "Search Map My Parcels Parcel ID: 550616400003000015 Search Property Owner: Sear…" at bounding box center [234, 166] width 326 height 282
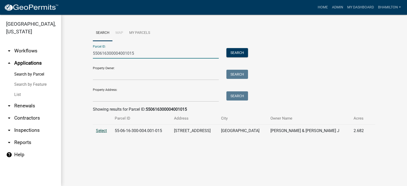
type input "550616300004001015"
click at [99, 130] on span "Select" at bounding box center [101, 130] width 11 height 5
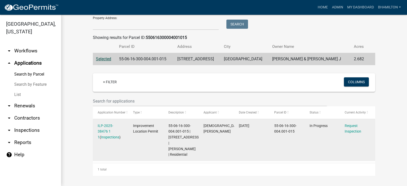
scroll to position [78, 0]
click at [106, 135] on link "Inspections" at bounding box center [110, 137] width 18 height 4
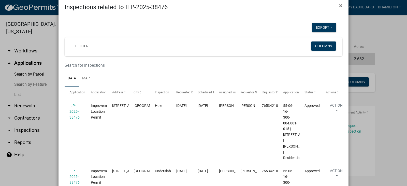
scroll to position [0, 0]
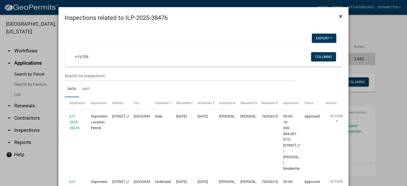
click at [339, 18] on span "×" at bounding box center [340, 16] width 3 height 7
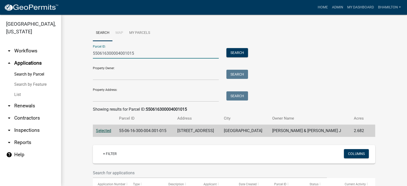
drag, startPoint x: 134, startPoint y: 55, endPoint x: 78, endPoint y: 58, distance: 55.3
click at [78, 58] on wm-workflow-application-search-view "Search Map My Parcels Parcel ID: 550616300004001015 Search Property Owner: Sear…" at bounding box center [234, 136] width 326 height 223
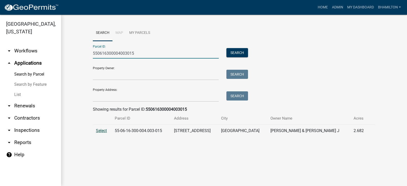
type input "550616300004003015"
click at [101, 130] on span "Select" at bounding box center [101, 130] width 11 height 5
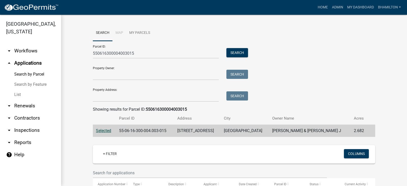
scroll to position [72, 0]
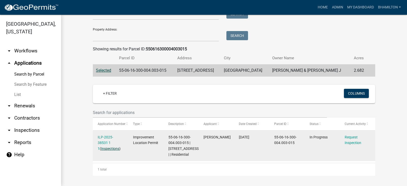
click at [110, 146] on link "Inspections" at bounding box center [110, 148] width 18 height 4
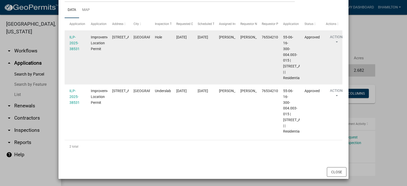
scroll to position [91, 0]
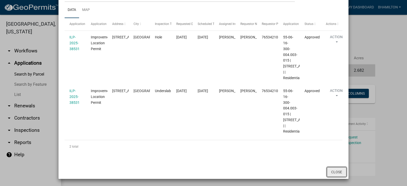
click at [330, 171] on button "Close" at bounding box center [337, 172] width 20 height 10
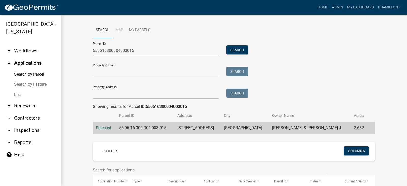
scroll to position [0, 0]
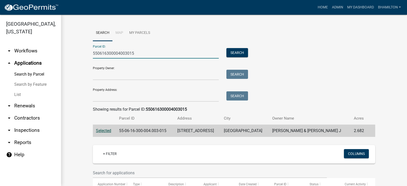
drag, startPoint x: 141, startPoint y: 56, endPoint x: 53, endPoint y: 58, distance: 87.5
click at [53, 58] on div "[GEOGRAPHIC_DATA], [US_STATE] arrow_drop_down Workflows List arrow_drop_up Appl…" at bounding box center [203, 100] width 407 height 171
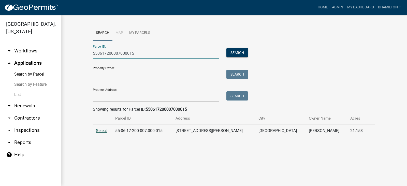
type input "550617200007000015"
click at [99, 131] on span "Select" at bounding box center [101, 130] width 11 height 5
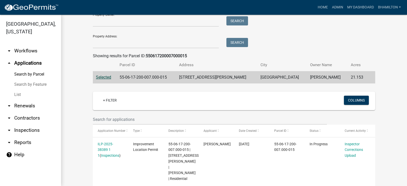
scroll to position [78, 0]
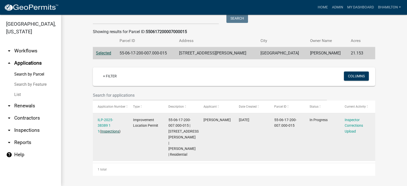
click at [110, 132] on link "Inspections" at bounding box center [110, 131] width 18 height 4
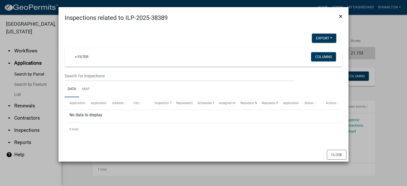
click at [342, 15] on span "×" at bounding box center [340, 16] width 3 height 7
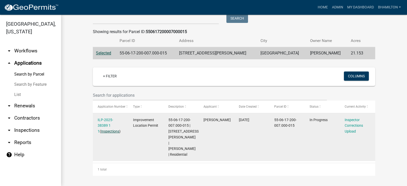
click at [105, 131] on link "Inspections" at bounding box center [110, 131] width 18 height 4
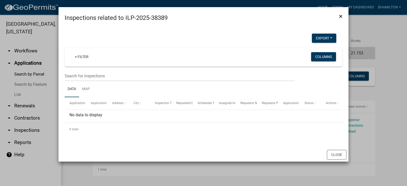
click at [341, 17] on span "×" at bounding box center [340, 16] width 3 height 7
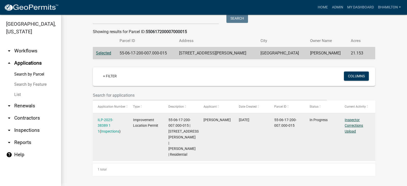
click at [345, 119] on link "Inspector Corrections Upload" at bounding box center [354, 126] width 18 height 16
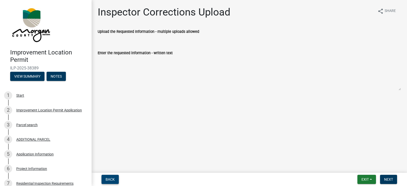
click at [115, 178] on button "Back" at bounding box center [109, 179] width 17 height 9
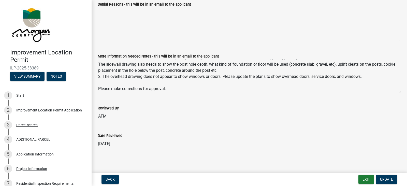
scroll to position [76, 0]
click at [110, 184] on nav "Back Exit Update" at bounding box center [249, 179] width 315 height 13
click at [112, 181] on span "Back" at bounding box center [110, 179] width 9 height 4
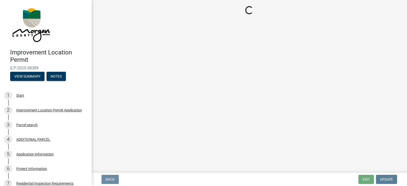
scroll to position [0, 0]
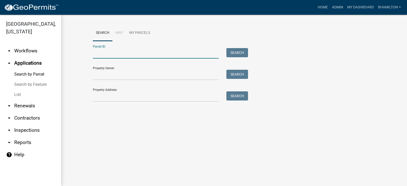
click at [153, 50] on input "Parcel ID:" at bounding box center [156, 53] width 126 height 10
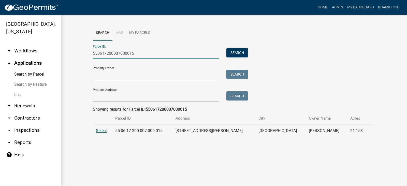
type input "550617200007000015"
click at [104, 132] on span "Select" at bounding box center [101, 130] width 11 height 5
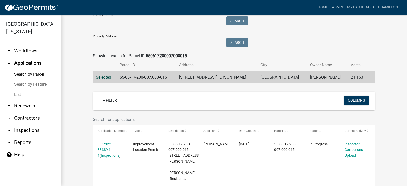
scroll to position [78, 0]
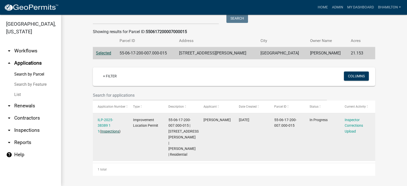
click at [105, 130] on link "Inspections" at bounding box center [110, 131] width 18 height 4
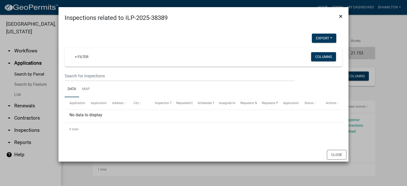
click at [340, 17] on span "×" at bounding box center [340, 16] width 3 height 7
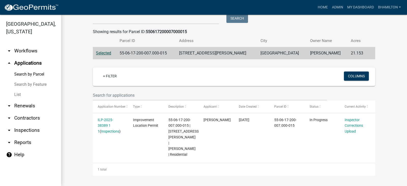
click at [169, 52] on td "55-06-17-200-007.000-015" at bounding box center [146, 53] width 60 height 12
drag, startPoint x: 169, startPoint y: 52, endPoint x: 118, endPoint y: 50, distance: 50.9
click at [118, 50] on td "55-06-17-200-007.000-015" at bounding box center [146, 53] width 60 height 12
copy td "55-06-17-200-007.000-015"
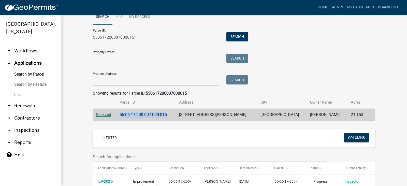
scroll to position [0, 0]
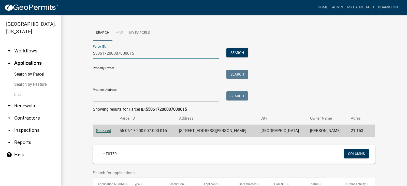
drag, startPoint x: 147, startPoint y: 54, endPoint x: 53, endPoint y: 53, distance: 93.6
click at [53, 53] on div "[GEOGRAPHIC_DATA], [US_STATE] arrow_drop_down Workflows List arrow_drop_up Appl…" at bounding box center [203, 100] width 407 height 171
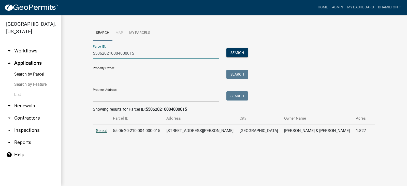
type input "550620210004000015"
click at [100, 130] on span "Select" at bounding box center [101, 130] width 11 height 5
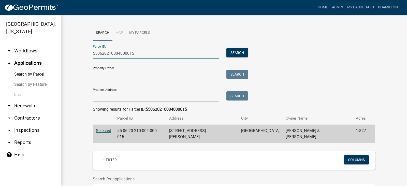
drag, startPoint x: 133, startPoint y: 54, endPoint x: 69, endPoint y: 55, distance: 64.1
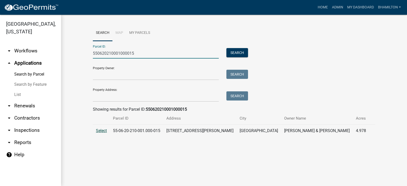
type input "550620210001000015"
click at [96, 129] on span "Select" at bounding box center [101, 130] width 11 height 5
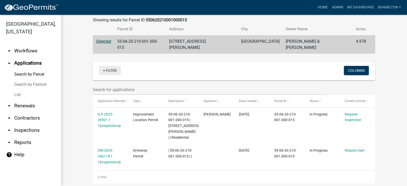
scroll to position [91, 0]
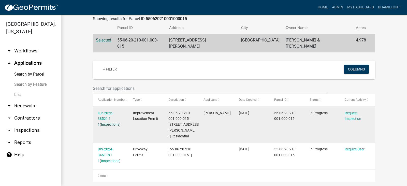
click at [113, 122] on link "Inspections" at bounding box center [110, 124] width 18 height 4
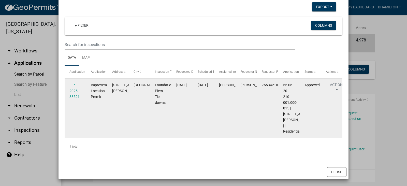
scroll to position [0, 0]
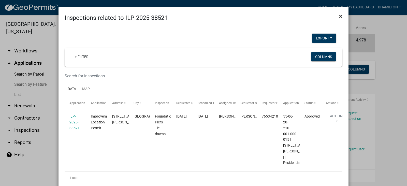
click at [339, 17] on span "×" at bounding box center [340, 16] width 3 height 7
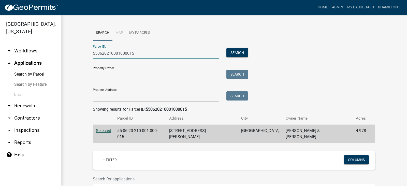
drag, startPoint x: 146, startPoint y: 55, endPoint x: 64, endPoint y: 52, distance: 81.9
click at [64, 52] on div "Search Map My Parcels Parcel ID: 550620210001000015 Search Property Owner: Sear…" at bounding box center [234, 149] width 346 height 268
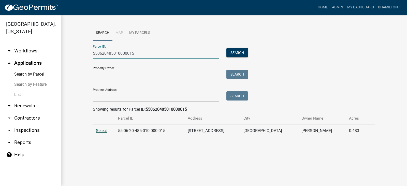
type input "550620485010000015"
click at [106, 132] on span "Select" at bounding box center [101, 130] width 11 height 5
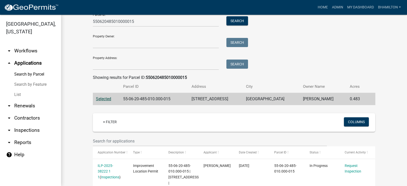
scroll to position [102, 0]
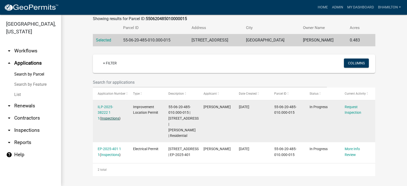
click at [109, 116] on link "Inspections" at bounding box center [110, 118] width 18 height 4
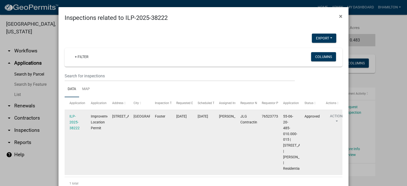
scroll to position [43, 0]
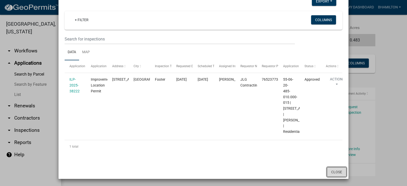
click at [335, 169] on button "Close" at bounding box center [337, 172] width 20 height 10
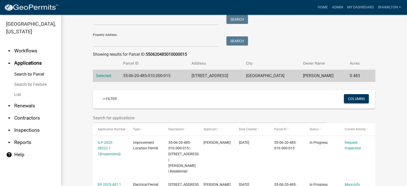
scroll to position [0, 0]
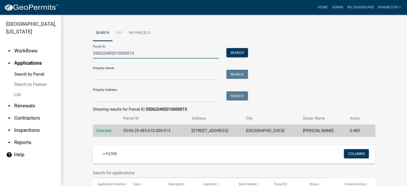
drag, startPoint x: 136, startPoint y: 51, endPoint x: 67, endPoint y: 52, distance: 69.2
click at [67, 52] on div "Search Map My Parcels Parcel ID: 550620485010000015 Search Property Owner: Sear…" at bounding box center [234, 146] width 346 height 262
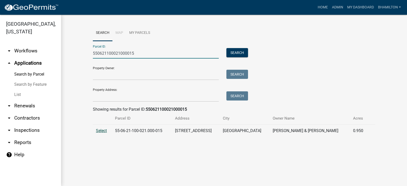
type input "550621100021000015"
click at [101, 130] on span "Select" at bounding box center [101, 130] width 11 height 5
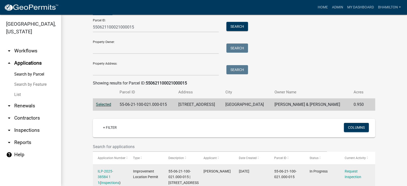
scroll to position [66, 0]
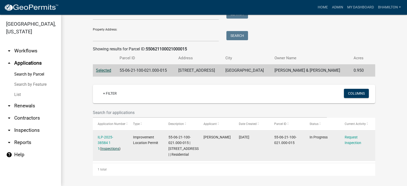
click at [104, 146] on link "Inspections" at bounding box center [110, 148] width 18 height 4
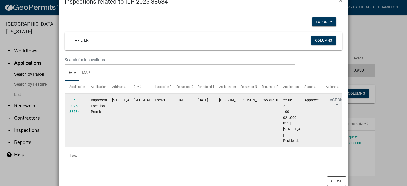
scroll to position [31, 0]
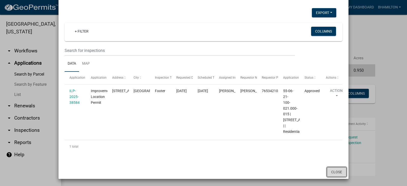
click at [337, 170] on button "Close" at bounding box center [337, 172] width 20 height 10
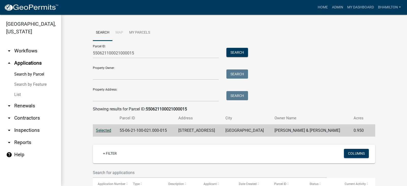
scroll to position [0, 0]
drag, startPoint x: 136, startPoint y: 54, endPoint x: 82, endPoint y: 60, distance: 54.7
click at [82, 60] on wm-workflow-application-search-view "Search Map My Parcels Parcel ID: 550621100021000015 Search Property Owner: Sear…" at bounding box center [234, 130] width 326 height 211
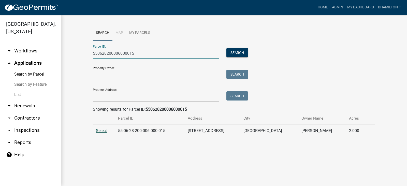
type input "550628200006000015"
click at [100, 132] on span "Select" at bounding box center [101, 130] width 11 height 5
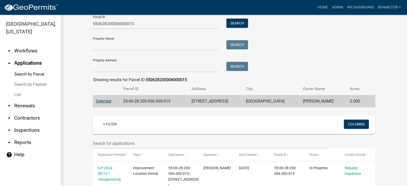
scroll to position [78, 0]
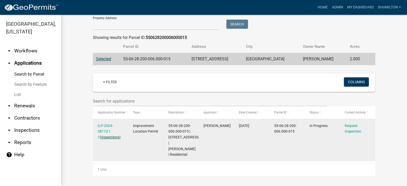
click at [108, 135] on link "Inspections" at bounding box center [110, 137] width 18 height 4
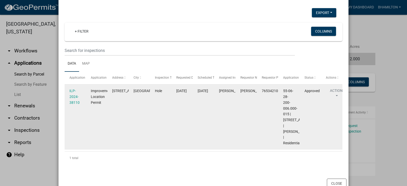
scroll to position [49, 0]
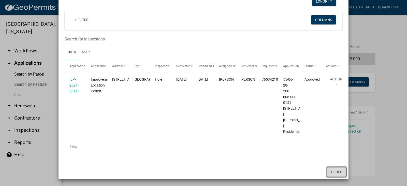
click at [331, 172] on button "Close" at bounding box center [337, 172] width 20 height 10
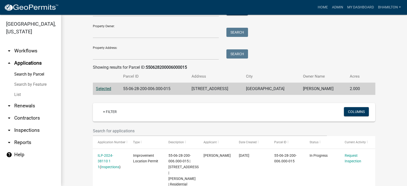
scroll to position [0, 0]
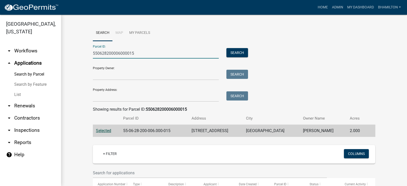
drag, startPoint x: 133, startPoint y: 53, endPoint x: 63, endPoint y: 56, distance: 70.5
click at [63, 56] on div "Search Map My Parcels Parcel ID: 550628200006000015 Search Property Owner: Sear…" at bounding box center [234, 136] width 346 height 243
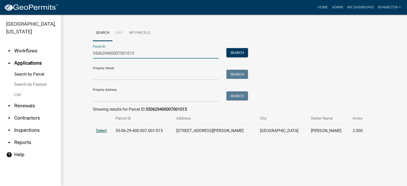
type input "550629400007001015"
click at [104, 131] on span "Select" at bounding box center [101, 130] width 11 height 5
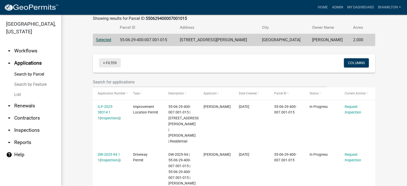
scroll to position [114, 0]
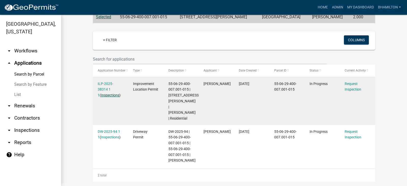
click at [110, 95] on link "Inspections" at bounding box center [110, 95] width 18 height 4
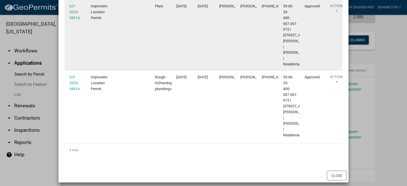
scroll to position [256, 0]
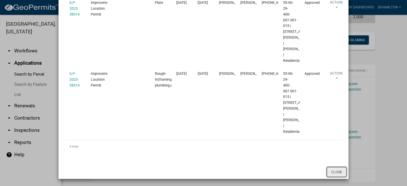
click at [337, 172] on button "Close" at bounding box center [337, 172] width 20 height 10
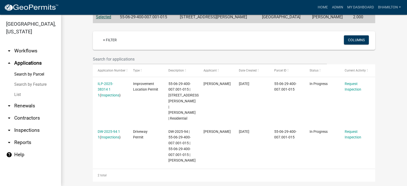
scroll to position [0, 0]
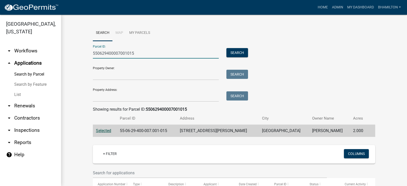
drag, startPoint x: 133, startPoint y: 54, endPoint x: 62, endPoint y: 54, distance: 71.0
click at [62, 54] on div "Search Map My Parcels Parcel ID: 550629400007001015 Search Property Owner: Sear…" at bounding box center [234, 160] width 346 height 291
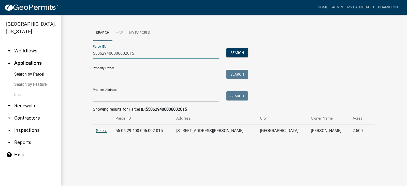
type input "550629400006002015"
click at [99, 131] on span "Select" at bounding box center [101, 130] width 11 height 5
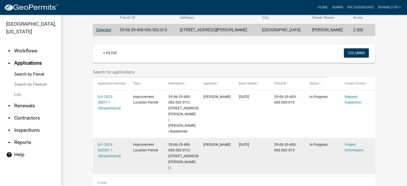
scroll to position [102, 0]
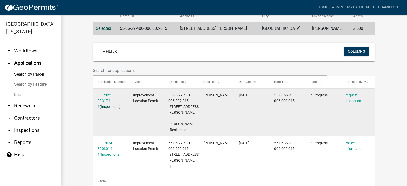
click at [109, 105] on link "Inspections" at bounding box center [110, 107] width 18 height 4
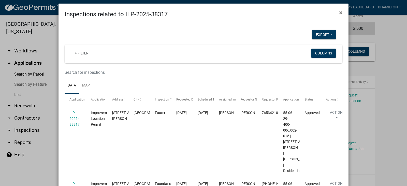
scroll to position [0, 0]
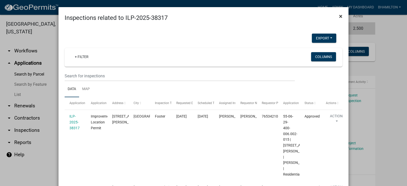
click at [341, 16] on button "×" at bounding box center [340, 16] width 11 height 14
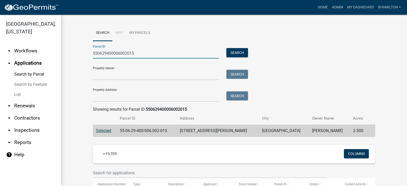
drag, startPoint x: 141, startPoint y: 55, endPoint x: 86, endPoint y: 57, distance: 54.2
click at [86, 57] on wm-workflow-application-search-view "Search Map My Parcels Parcel ID: 550629400006002015 Search Property Owner: Sear…" at bounding box center [234, 157] width 326 height 265
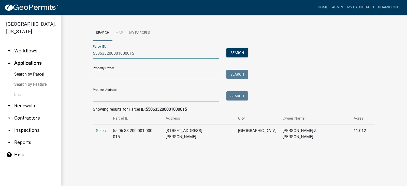
type input "550633200001000015"
click at [107, 131] on td "Select" at bounding box center [101, 134] width 17 height 19
click at [103, 132] on span "Select" at bounding box center [101, 130] width 11 height 5
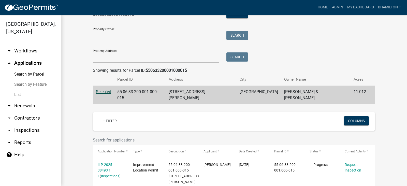
scroll to position [72, 0]
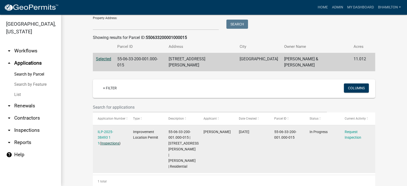
click at [112, 141] on link "Inspections" at bounding box center [110, 143] width 18 height 4
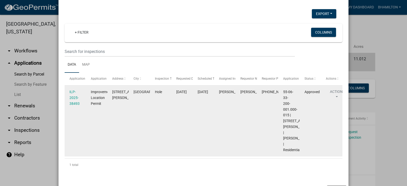
scroll to position [49, 0]
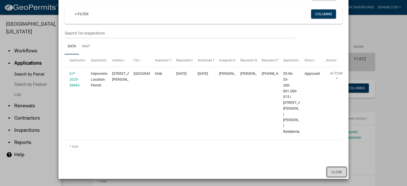
click at [333, 169] on button "Close" at bounding box center [337, 172] width 20 height 10
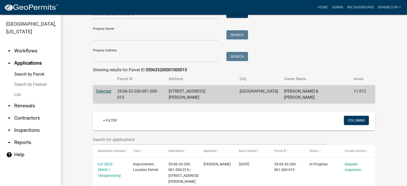
scroll to position [0, 0]
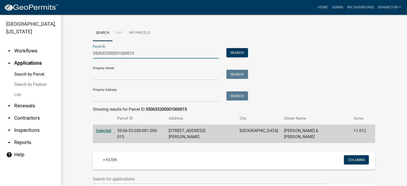
drag, startPoint x: 137, startPoint y: 53, endPoint x: 78, endPoint y: 56, distance: 59.1
click at [78, 56] on wm-workflow-application-search-view "Search Map My Parcels Parcel ID: 550633200001000015 Search Property Owner: Sear…" at bounding box center [234, 142] width 326 height 234
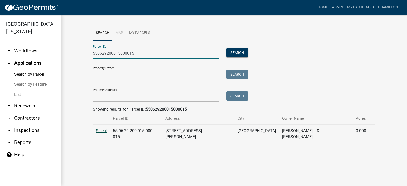
type input "550629200015000015"
click at [101, 131] on span "Select" at bounding box center [101, 130] width 11 height 5
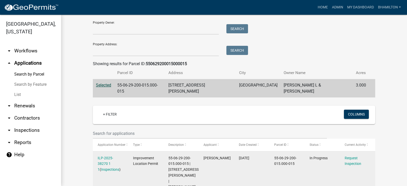
scroll to position [72, 0]
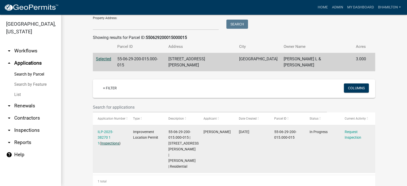
click at [106, 141] on link "Inspections" at bounding box center [110, 143] width 18 height 4
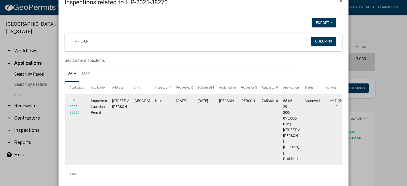
scroll to position [49, 0]
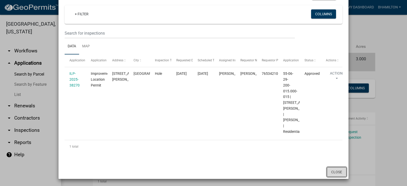
click at [337, 172] on button "Close" at bounding box center [337, 172] width 20 height 10
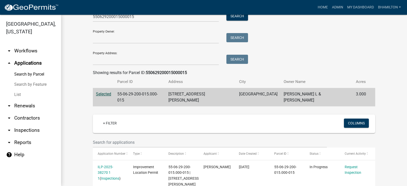
scroll to position [0, 0]
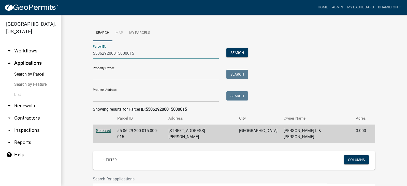
drag, startPoint x: 133, startPoint y: 53, endPoint x: 72, endPoint y: 54, distance: 60.8
click at [72, 54] on wm-workflow-application-search-view "Search Map My Parcels Parcel ID: 550629200015000015 Search Property Owner: Sear…" at bounding box center [234, 142] width 326 height 234
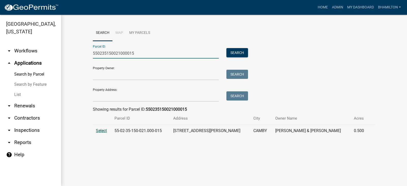
type input "550235150021000015"
click at [102, 129] on span "Select" at bounding box center [101, 130] width 11 height 5
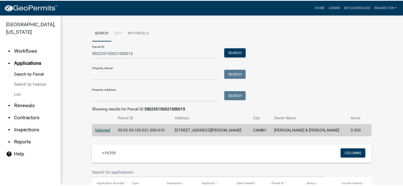
scroll to position [121, 0]
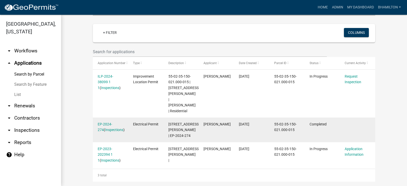
drag, startPoint x: 89, startPoint y: 127, endPoint x: 230, endPoint y: 112, distance: 142.5
click at [148, 118] on div "+ Filter Columns Application Number Type Description Applicant Date Created Par…" at bounding box center [234, 101] width 290 height 162
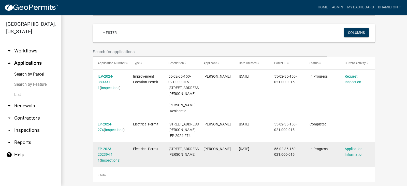
click at [237, 150] on datatable-body-cell "[DATE]" at bounding box center [251, 154] width 35 height 25
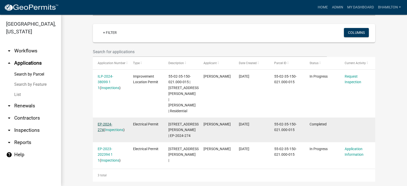
click at [108, 122] on link "EP-2024-274" at bounding box center [105, 127] width 14 height 10
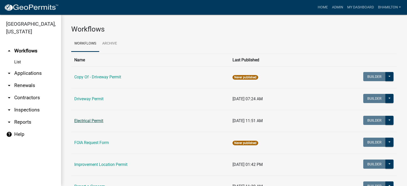
click at [94, 123] on link "Electrical Permit" at bounding box center [88, 120] width 29 height 5
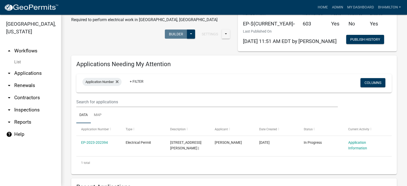
scroll to position [51, 0]
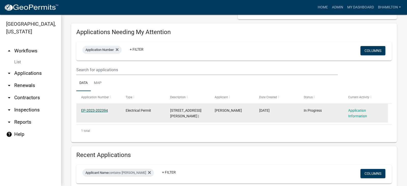
click at [100, 111] on link "EP-2023-202394" at bounding box center [94, 110] width 27 height 4
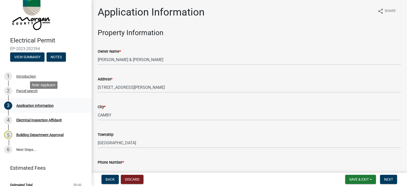
scroll to position [19, 0]
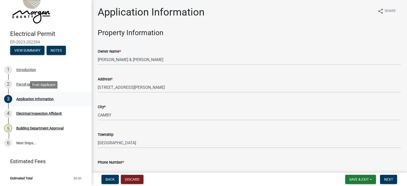
click at [38, 97] on div "Application Information" at bounding box center [34, 99] width 37 height 4
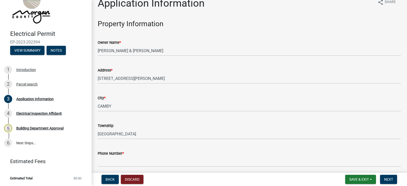
scroll to position [0, 0]
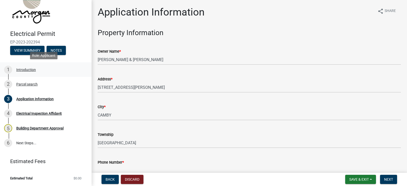
click at [26, 69] on div "Introduction" at bounding box center [26, 70] width 20 height 4
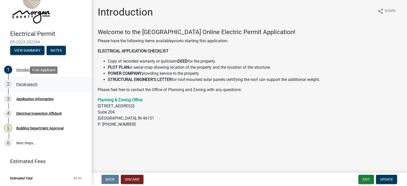
click at [30, 82] on div "Parcel search" at bounding box center [26, 84] width 21 height 4
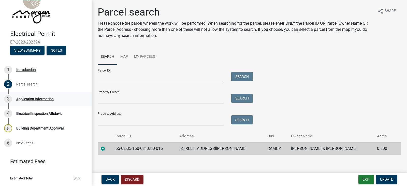
click at [30, 98] on div "Application Information" at bounding box center [34, 99] width 37 height 4
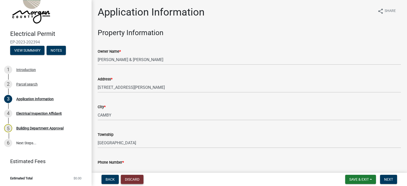
click at [126, 180] on button "Discard" at bounding box center [132, 179] width 23 height 9
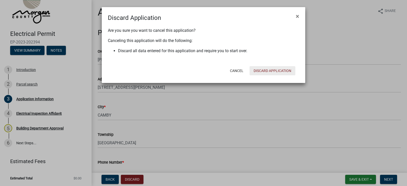
click at [273, 71] on button "Discard Application" at bounding box center [273, 70] width 46 height 9
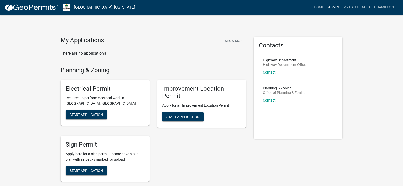
click at [334, 8] on link "Admin" at bounding box center [333, 8] width 15 height 10
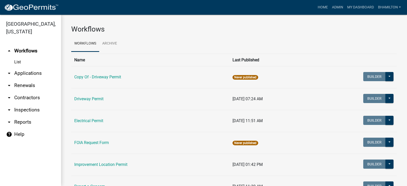
click at [18, 71] on link "arrow_drop_down Applications" at bounding box center [30, 73] width 61 height 12
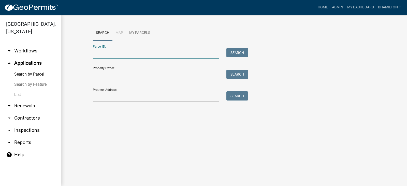
click at [110, 53] on input "Parcel ID:" at bounding box center [156, 53] width 126 height 10
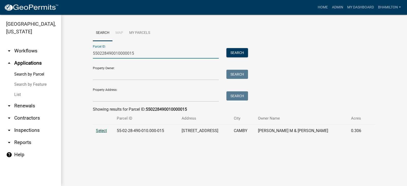
type input "550228490010000015"
click at [100, 130] on span "Select" at bounding box center [101, 130] width 11 height 5
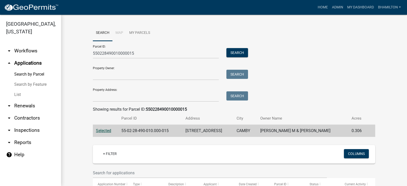
scroll to position [120, 0]
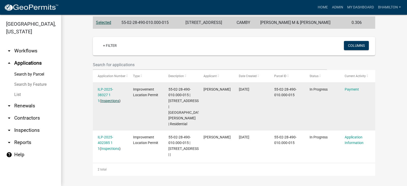
click at [105, 99] on link "Inspections" at bounding box center [110, 101] width 18 height 4
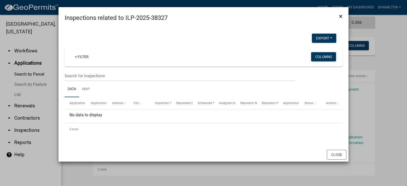
click at [340, 16] on span "×" at bounding box center [340, 16] width 3 height 7
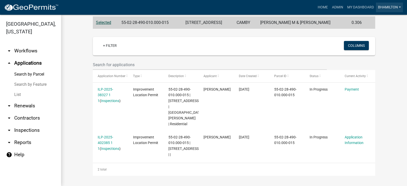
click at [384, 9] on link "bhamilton" at bounding box center [389, 8] width 27 height 10
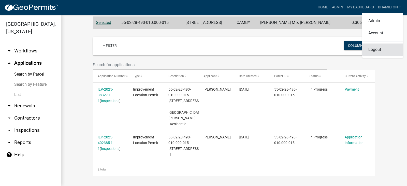
click at [375, 51] on link "Logout" at bounding box center [382, 49] width 41 height 12
